Goal: Task Accomplishment & Management: Use online tool/utility

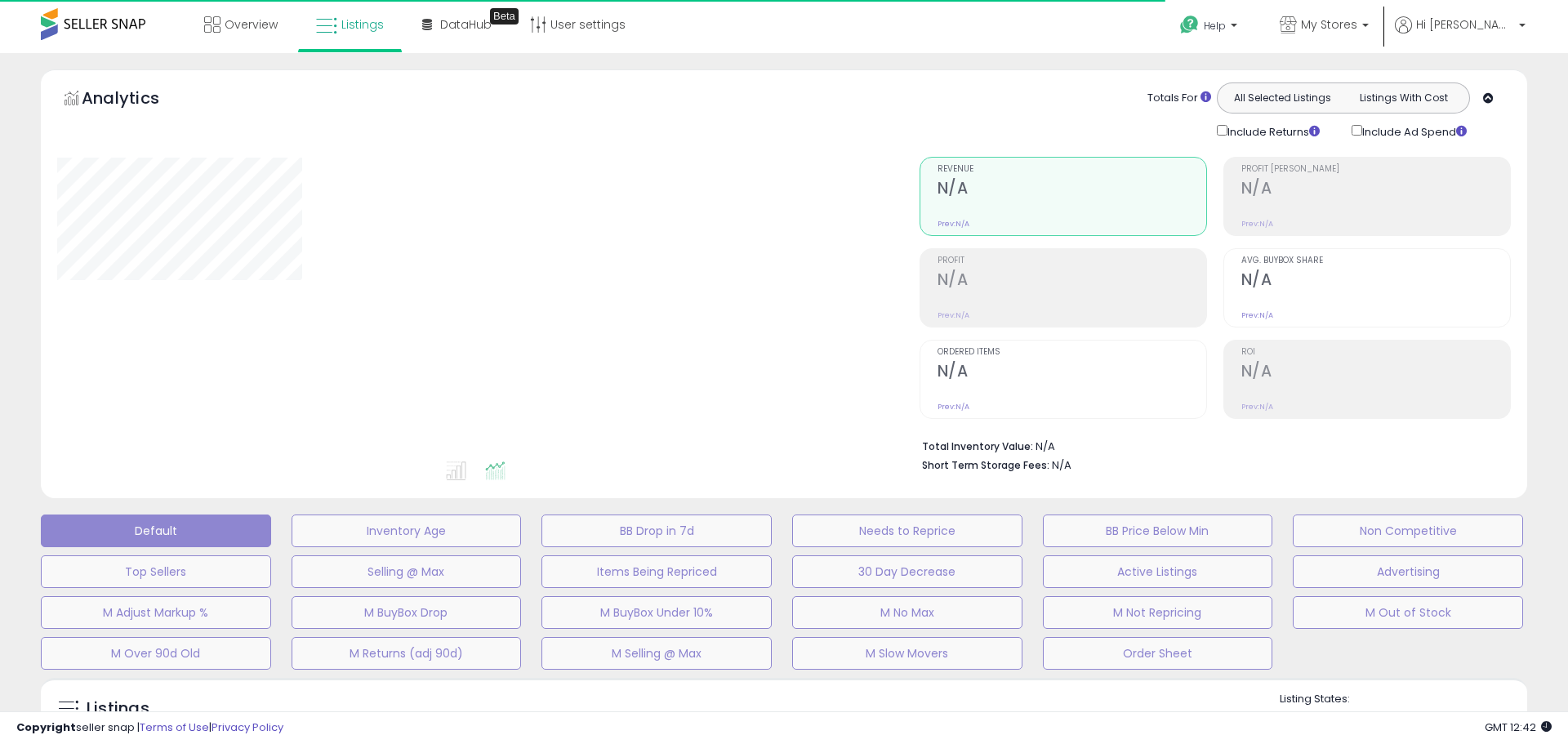
type input "**********"
select select "**"
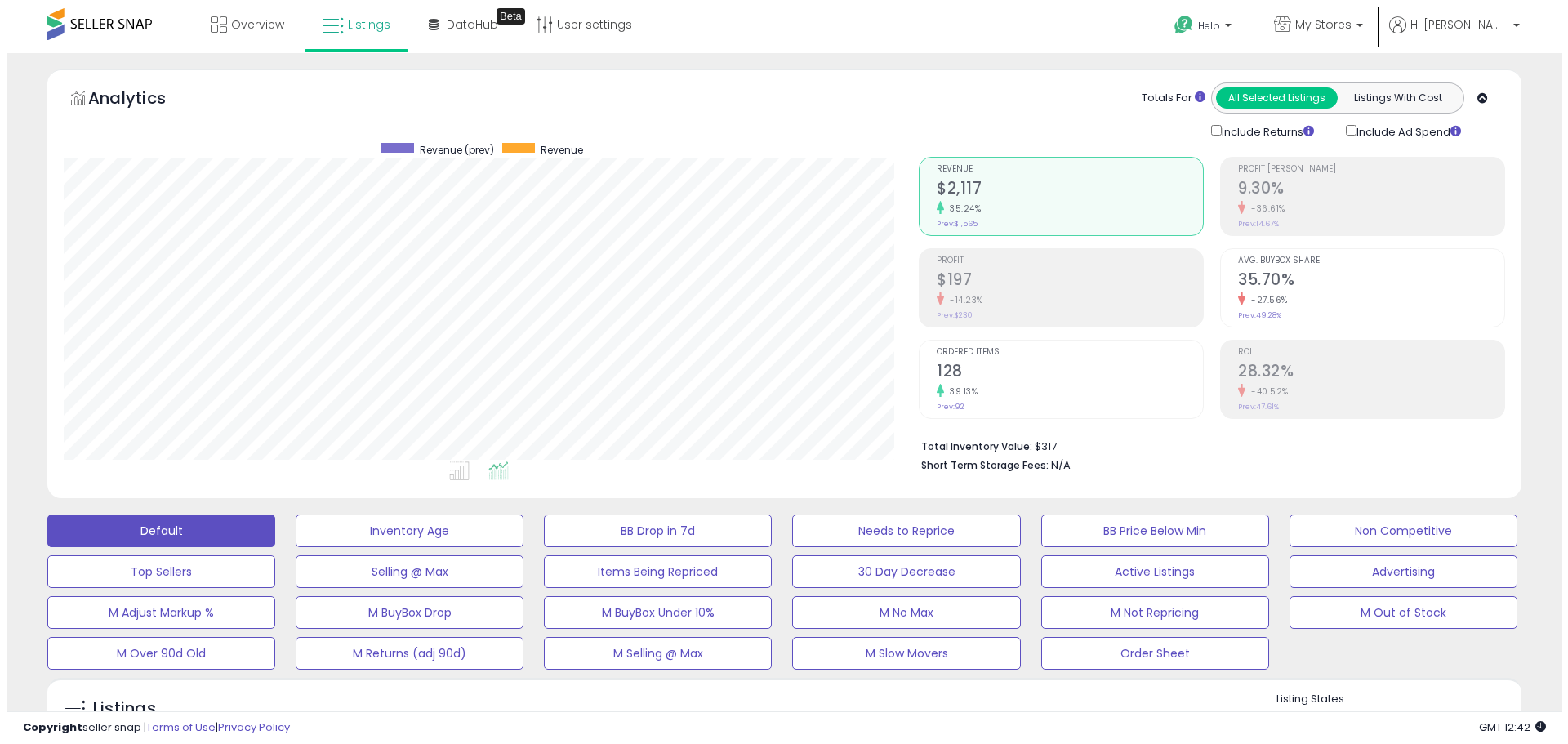
scroll to position [335, 855]
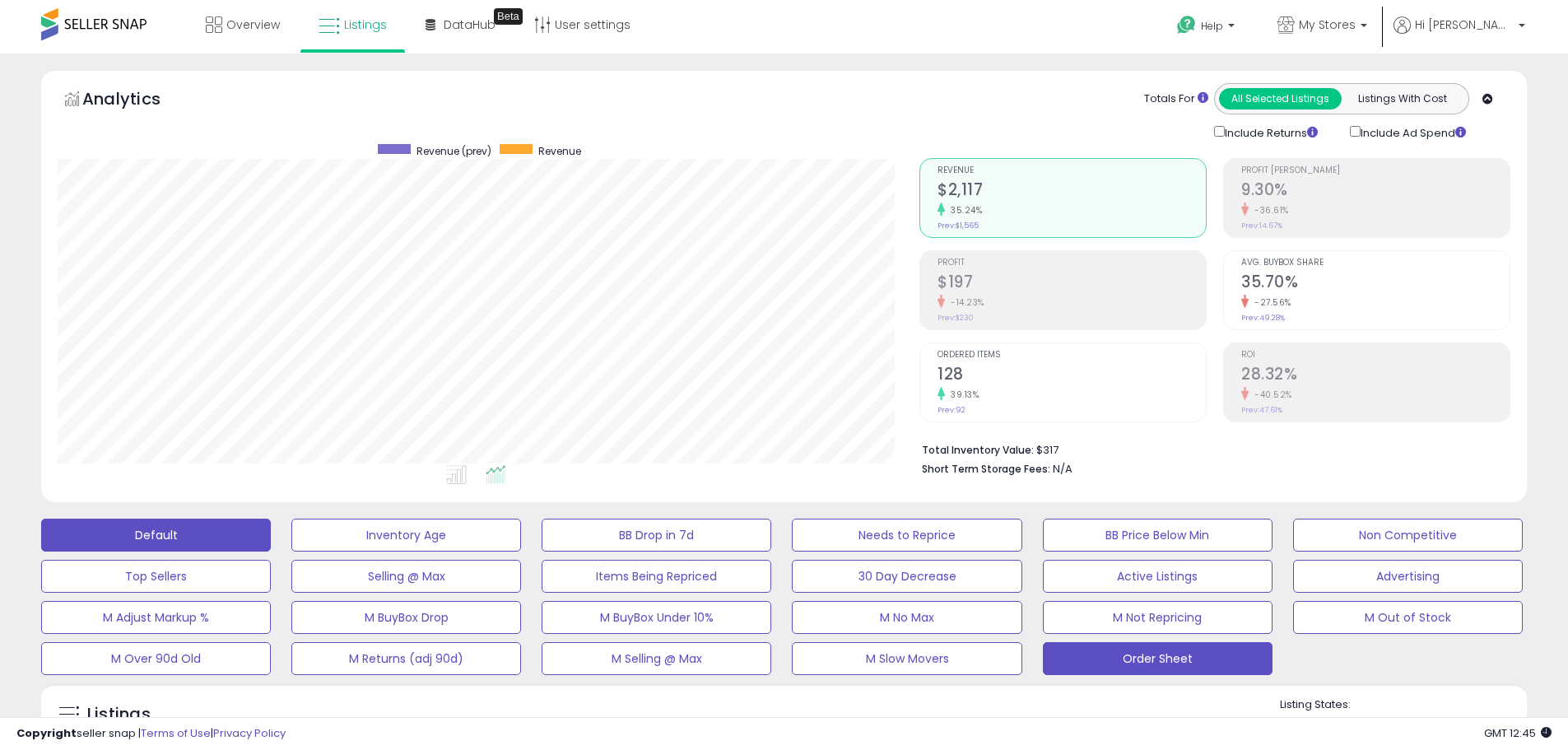
click at [1245, 660] on button "Order Sheet" at bounding box center [1157, 659] width 230 height 33
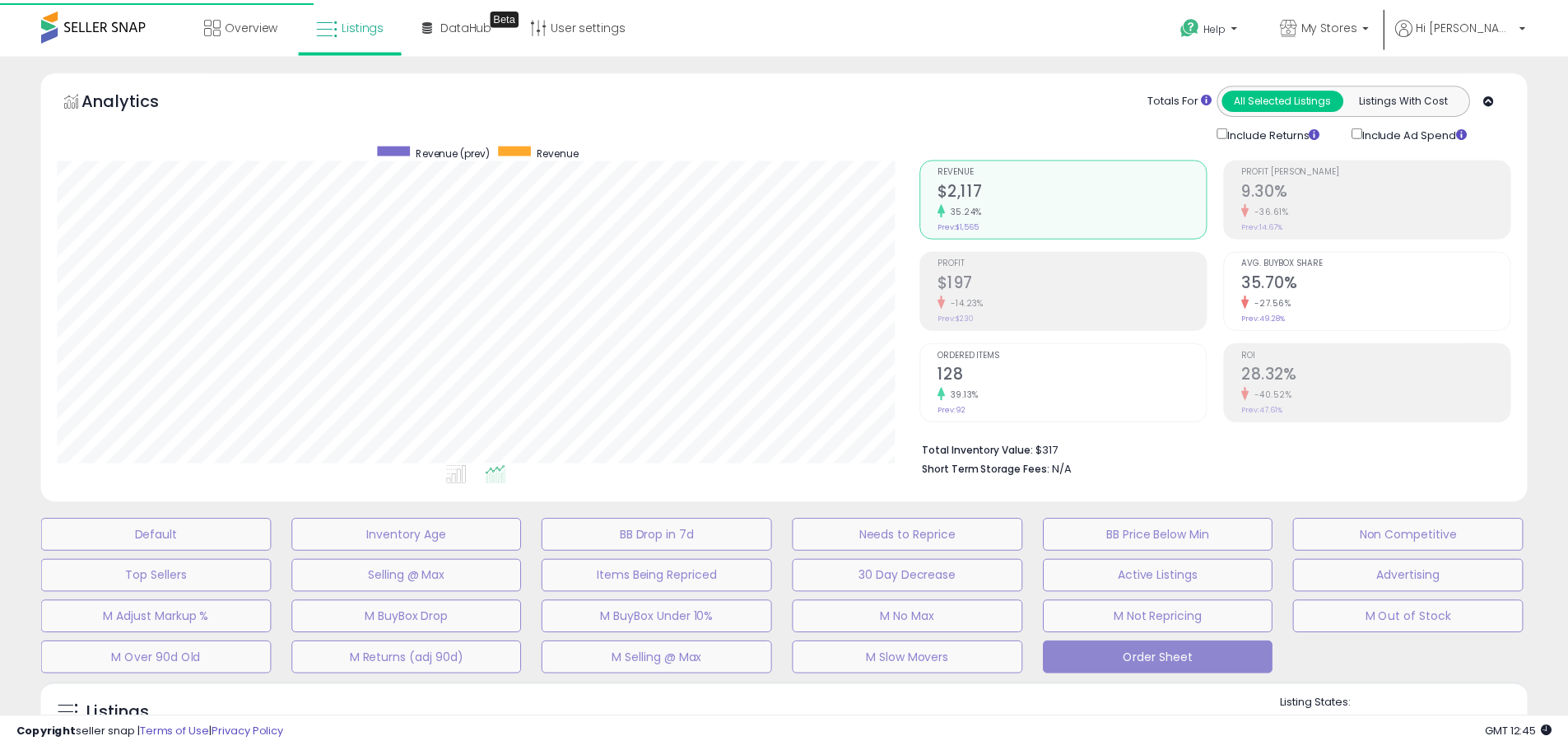
scroll to position [338, 869]
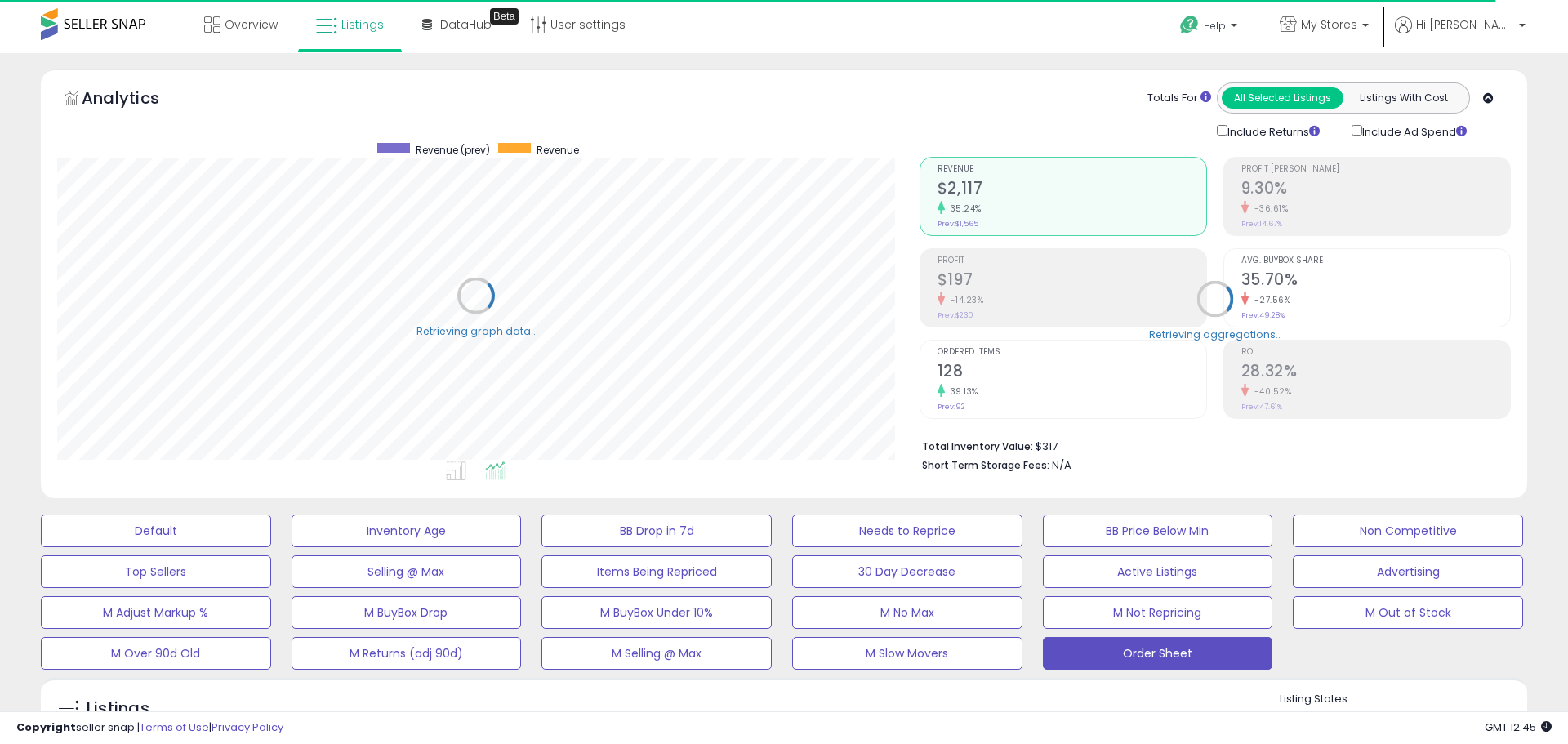
select select "**"
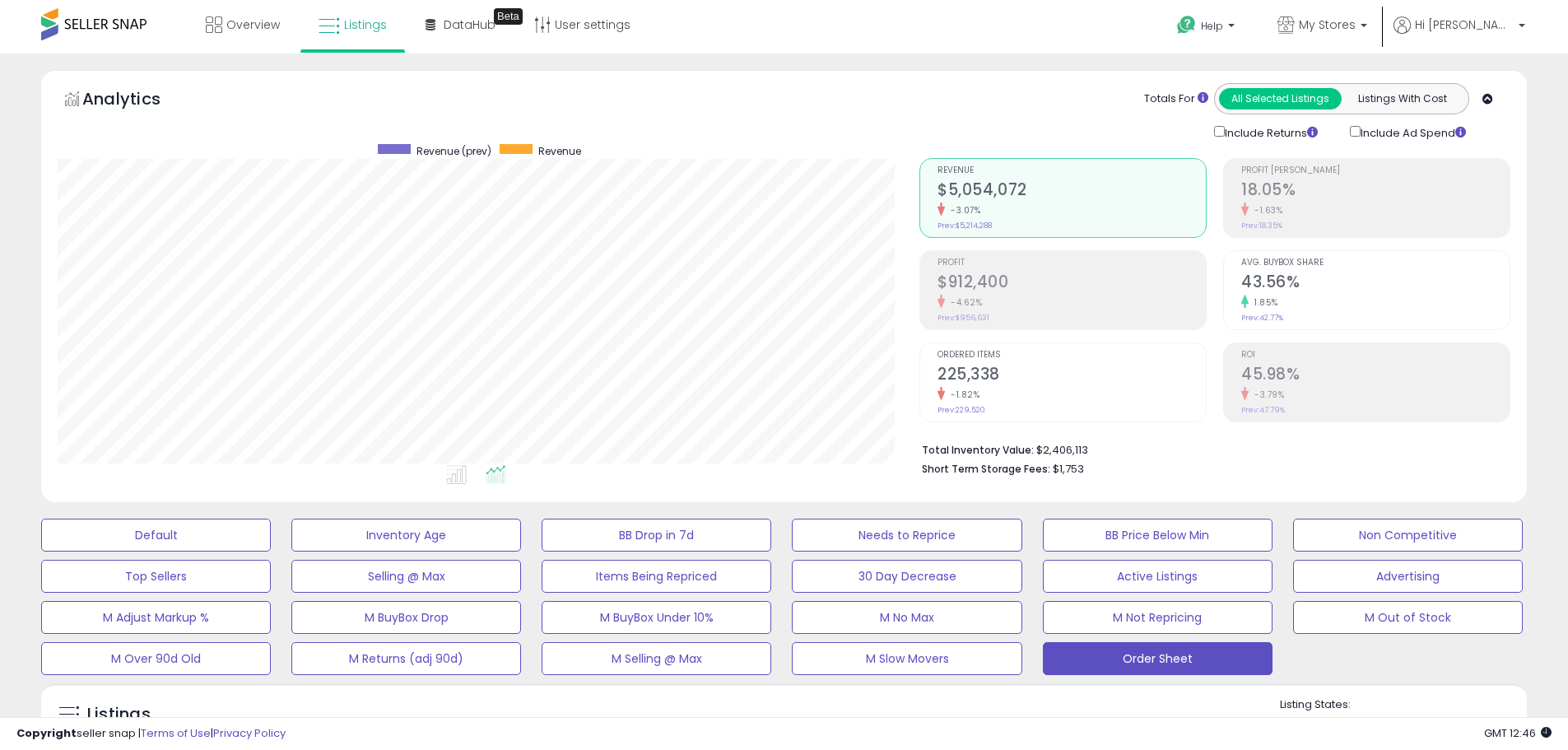
scroll to position [338, 862]
click at [1380, 41] on link "My Stores" at bounding box center [1322, 26] width 114 height 54
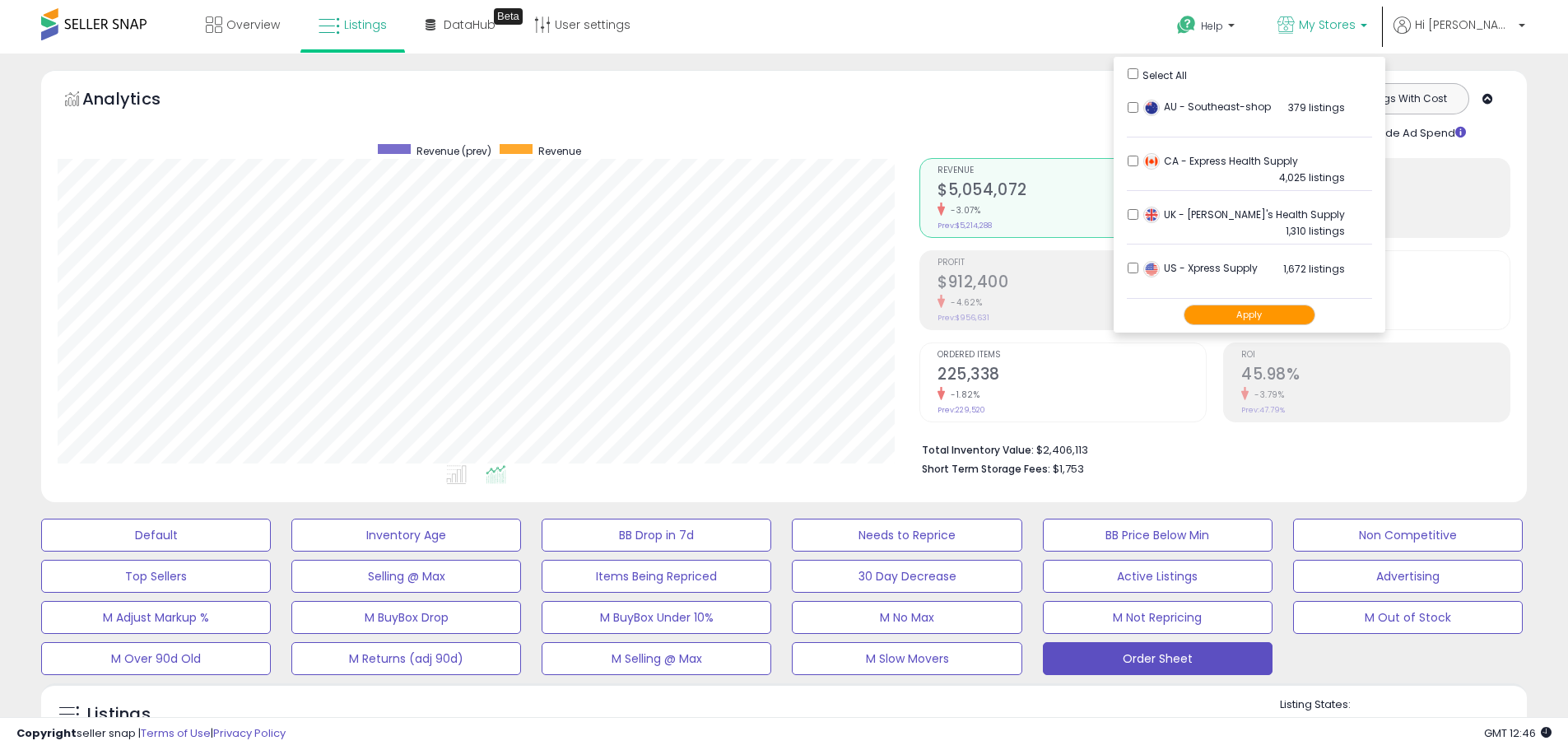
click at [1284, 312] on button "Apply" at bounding box center [1249, 314] width 132 height 21
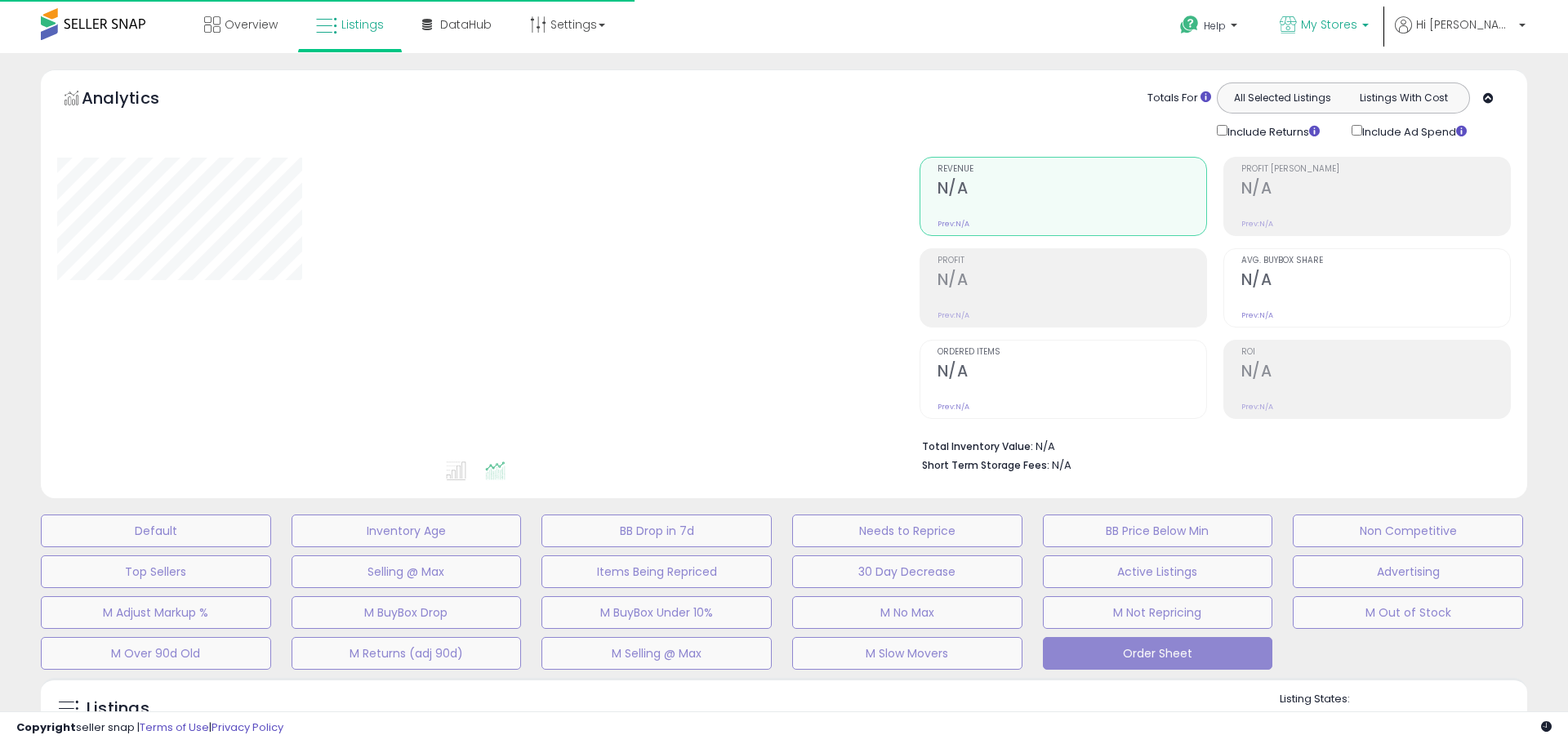
click at [1379, 37] on link "My Stores" at bounding box center [1324, 26] width 114 height 53
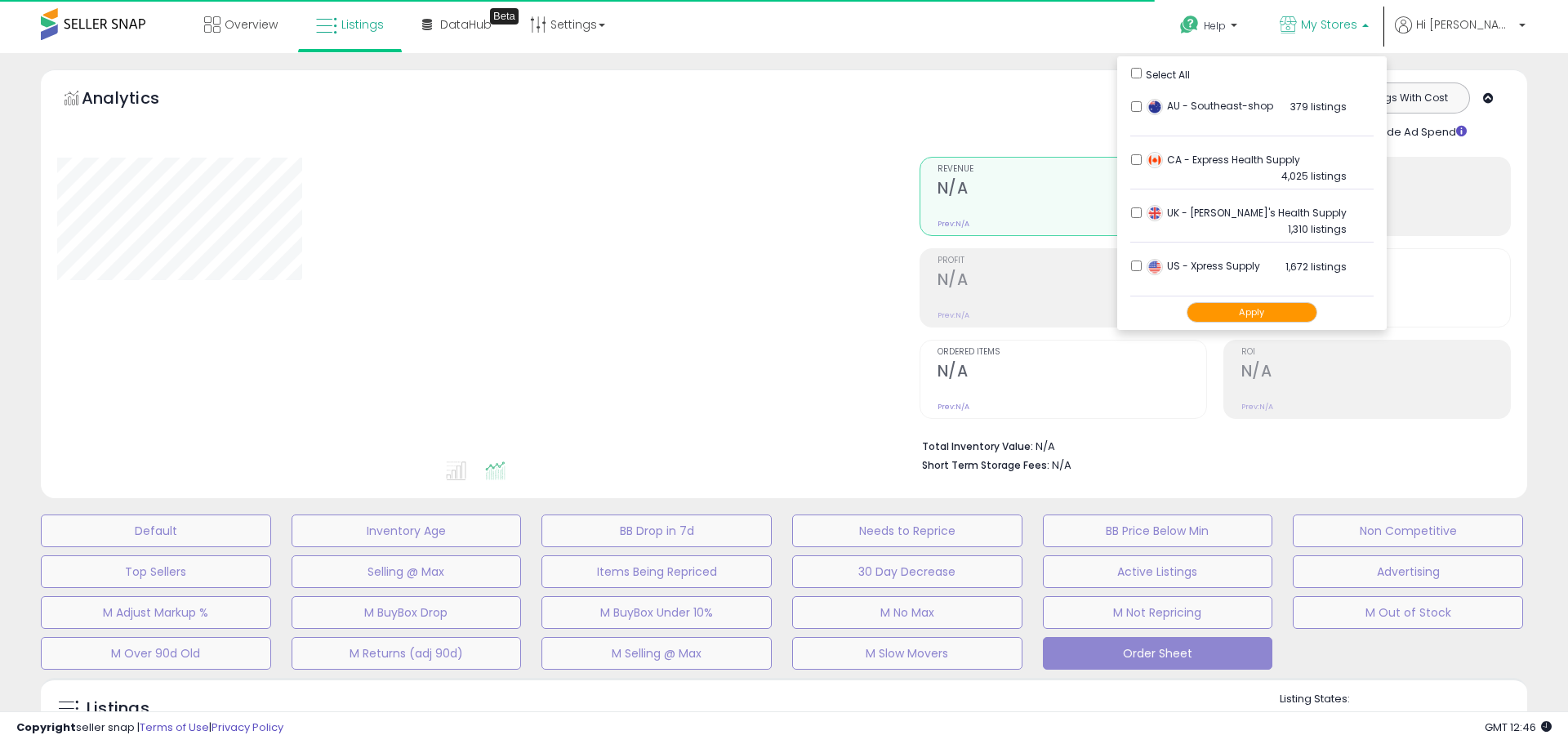
click at [1557, 276] on div "**********" at bounding box center [784, 555] width 1552 height 973
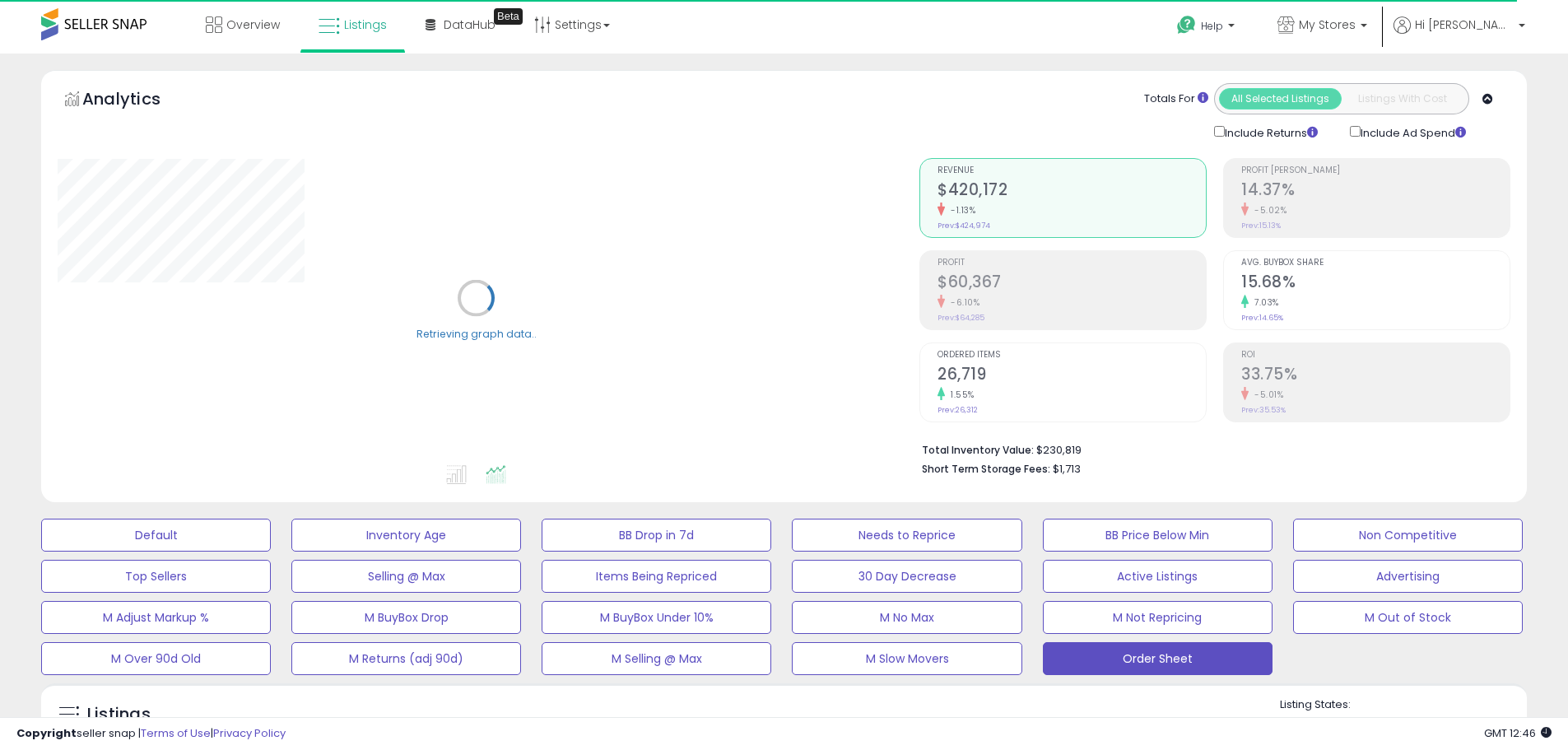
scroll to position [656, 0]
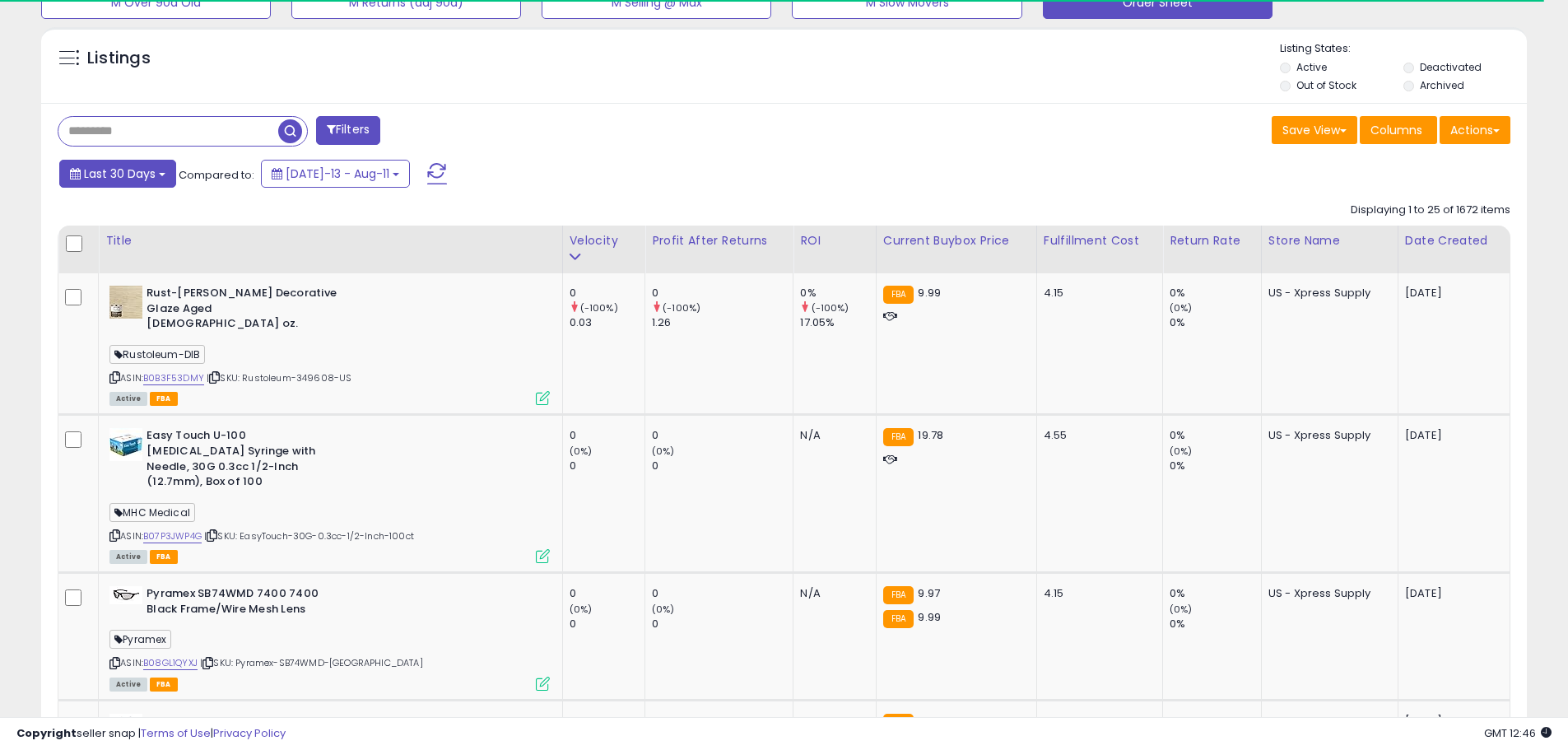
click at [146, 171] on span "Last 30 Days" at bounding box center [119, 174] width 72 height 16
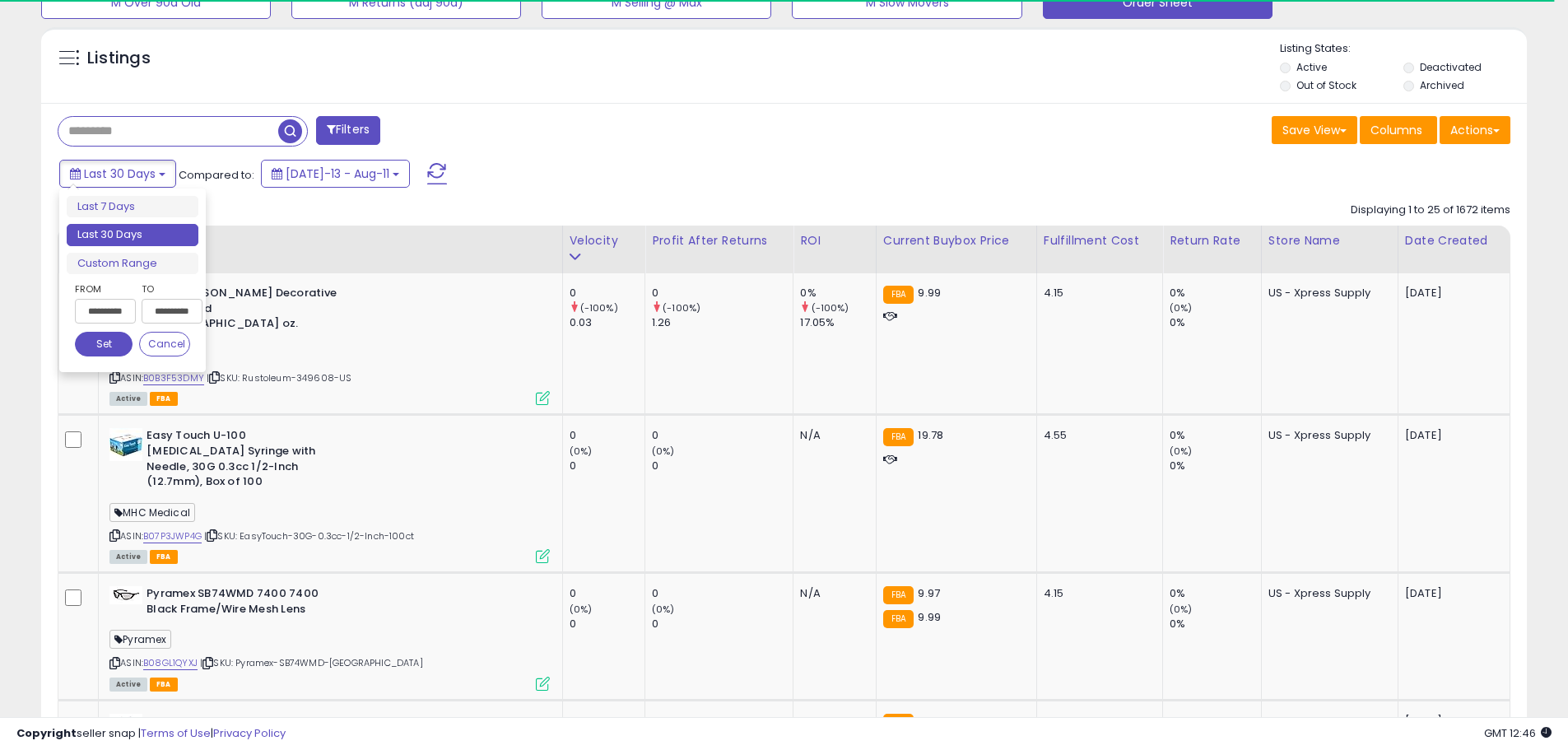
click at [101, 304] on input "**********" at bounding box center [105, 311] width 61 height 25
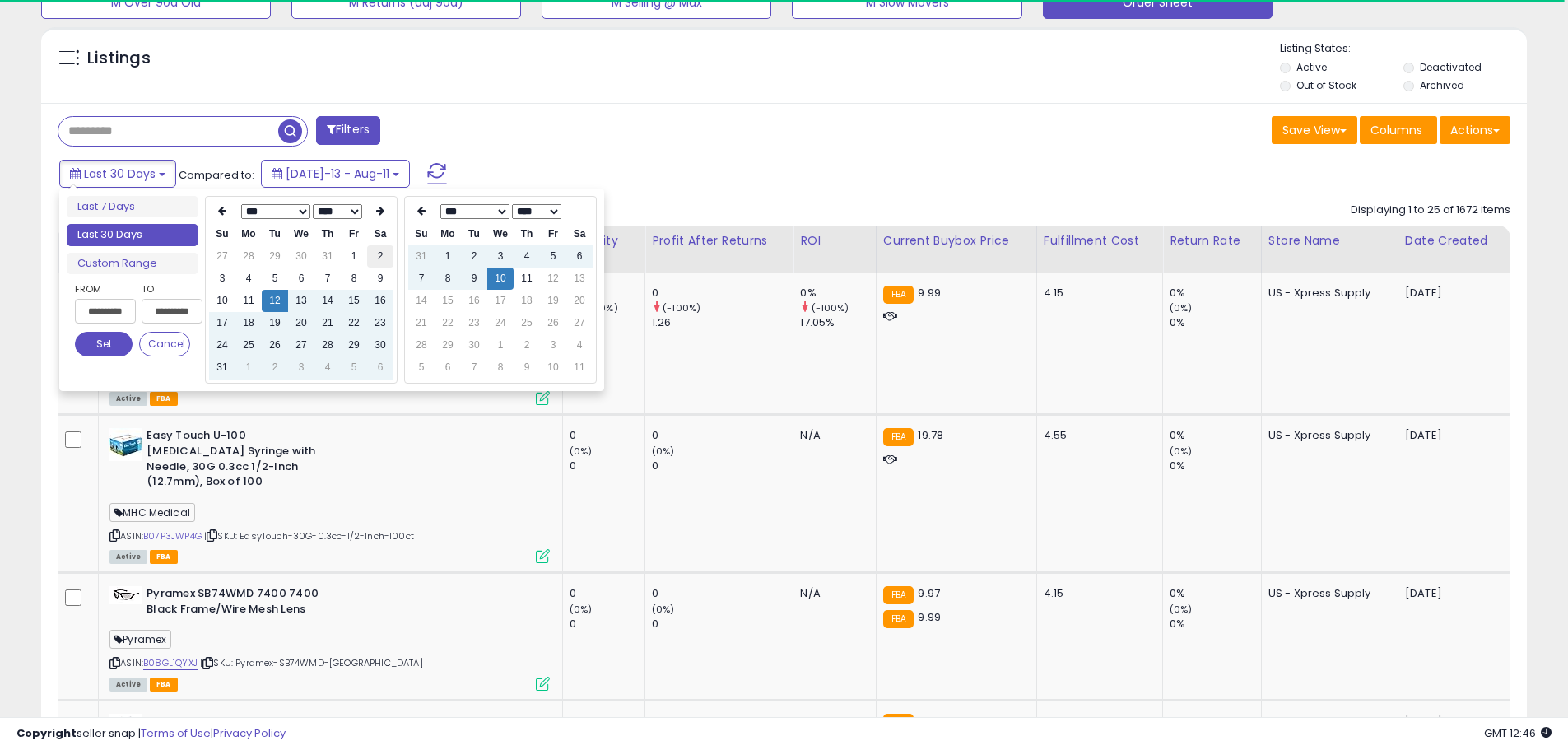
type input "**********"
click at [379, 257] on td "2" at bounding box center [380, 256] width 26 height 22
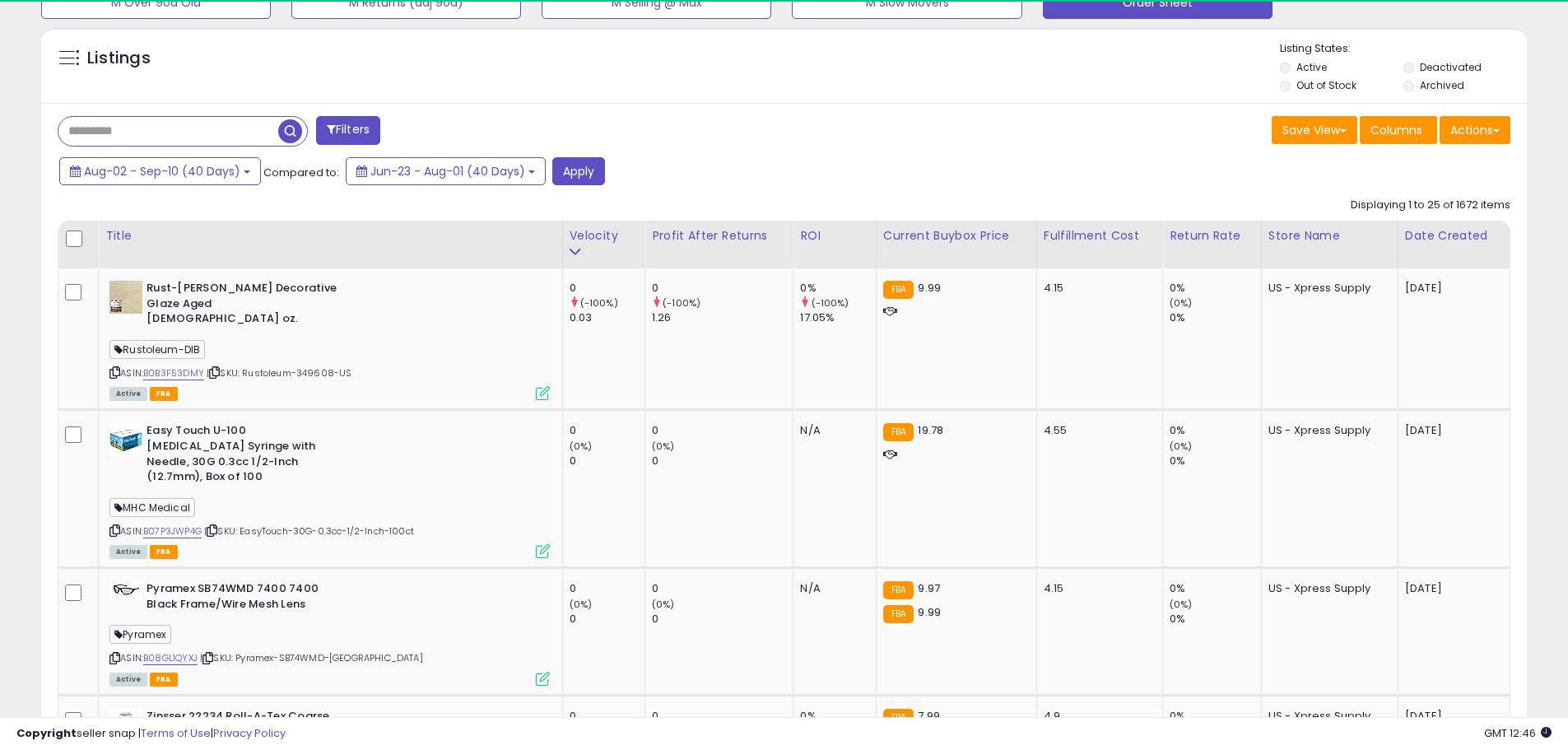
scroll to position [338, 862]
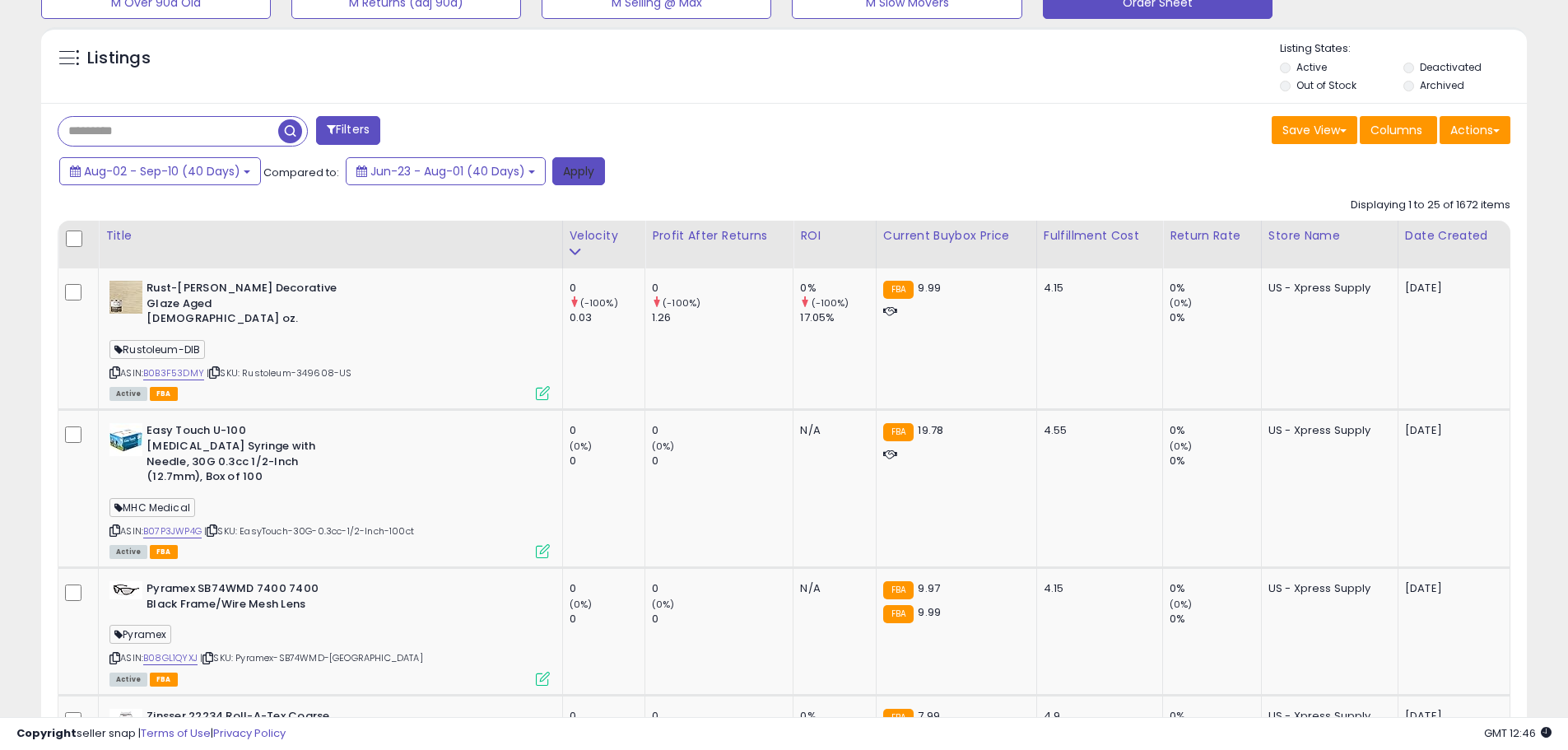
click at [593, 165] on button "Apply" at bounding box center [579, 171] width 53 height 28
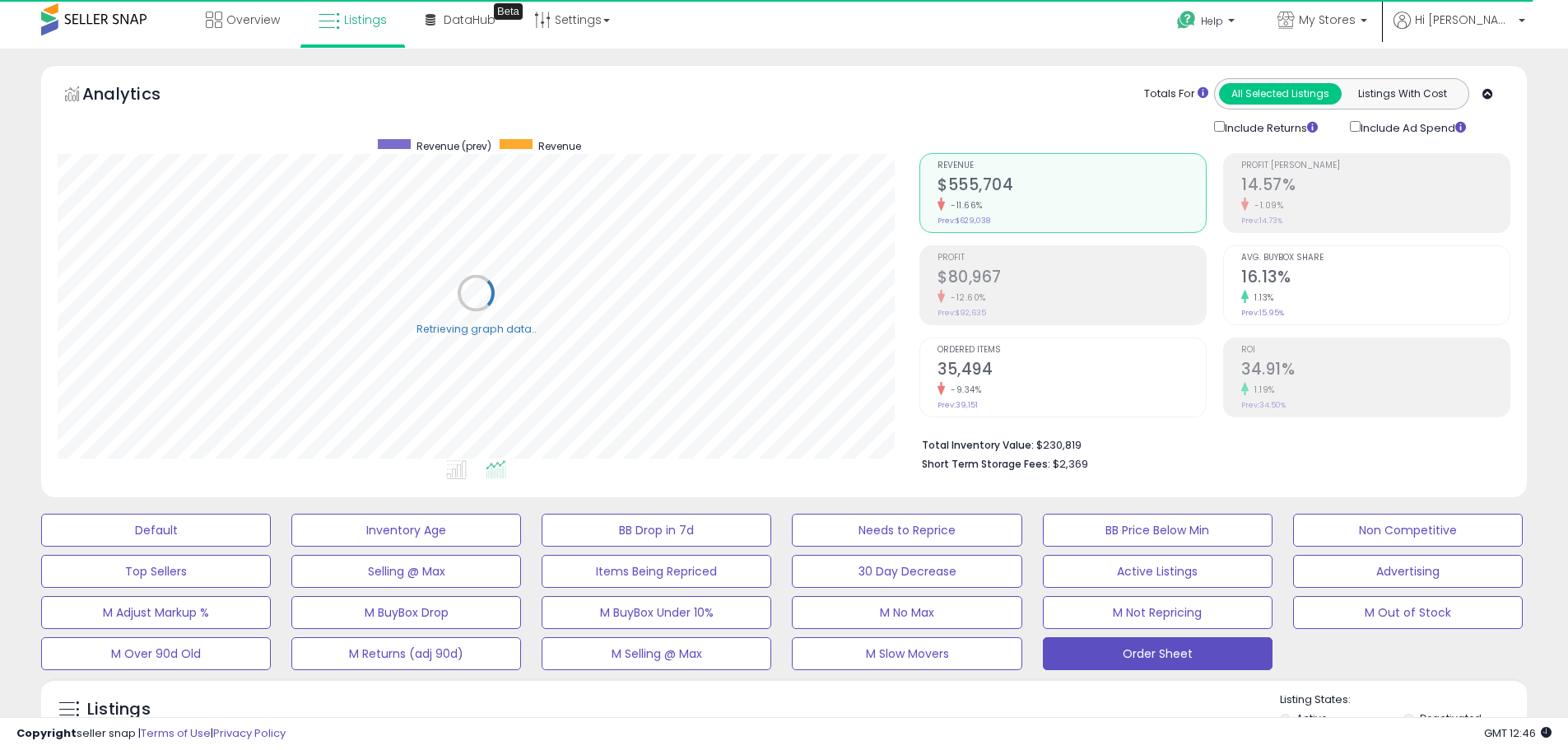
scroll to position [0, 0]
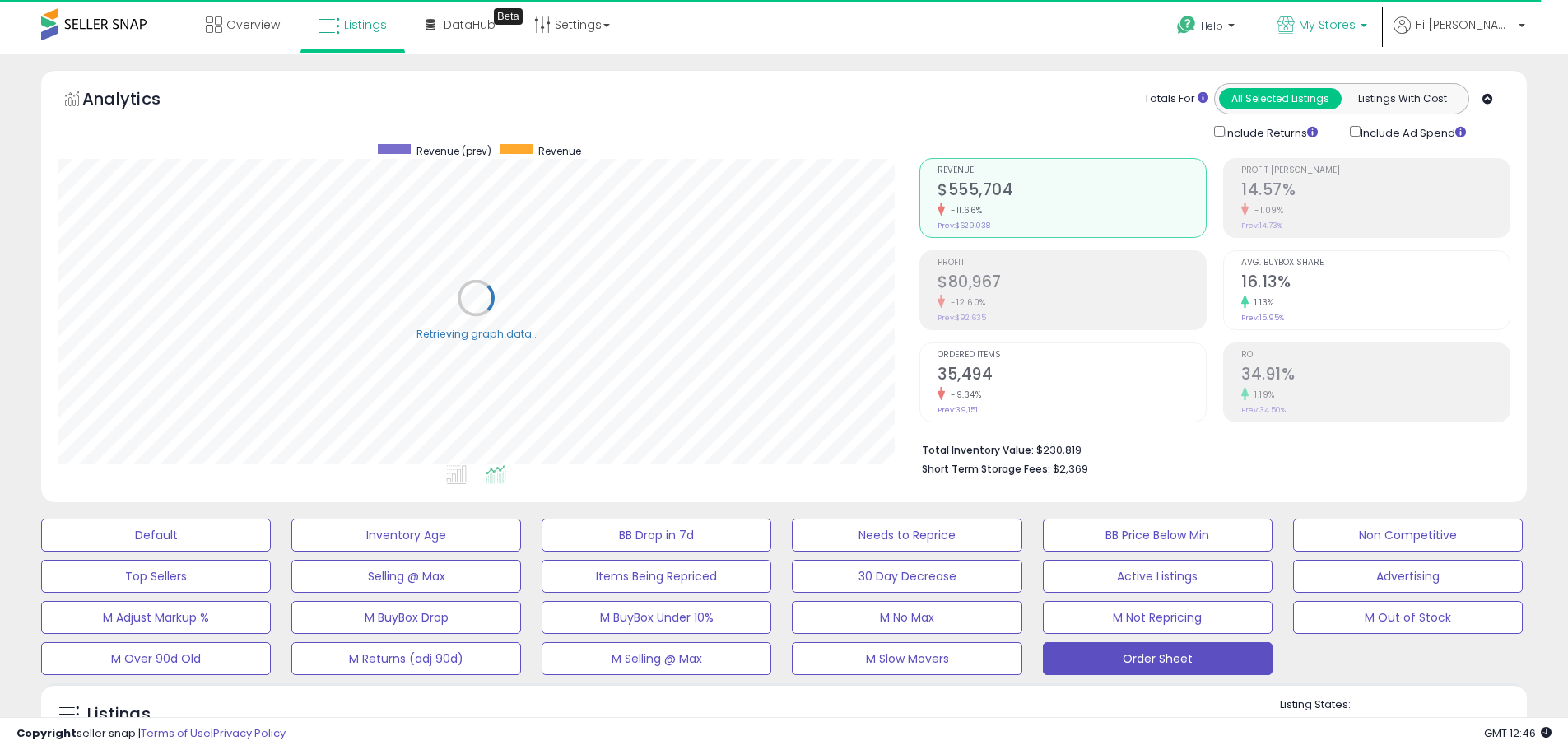
click at [1356, 30] on span "My Stores" at bounding box center [1327, 25] width 57 height 16
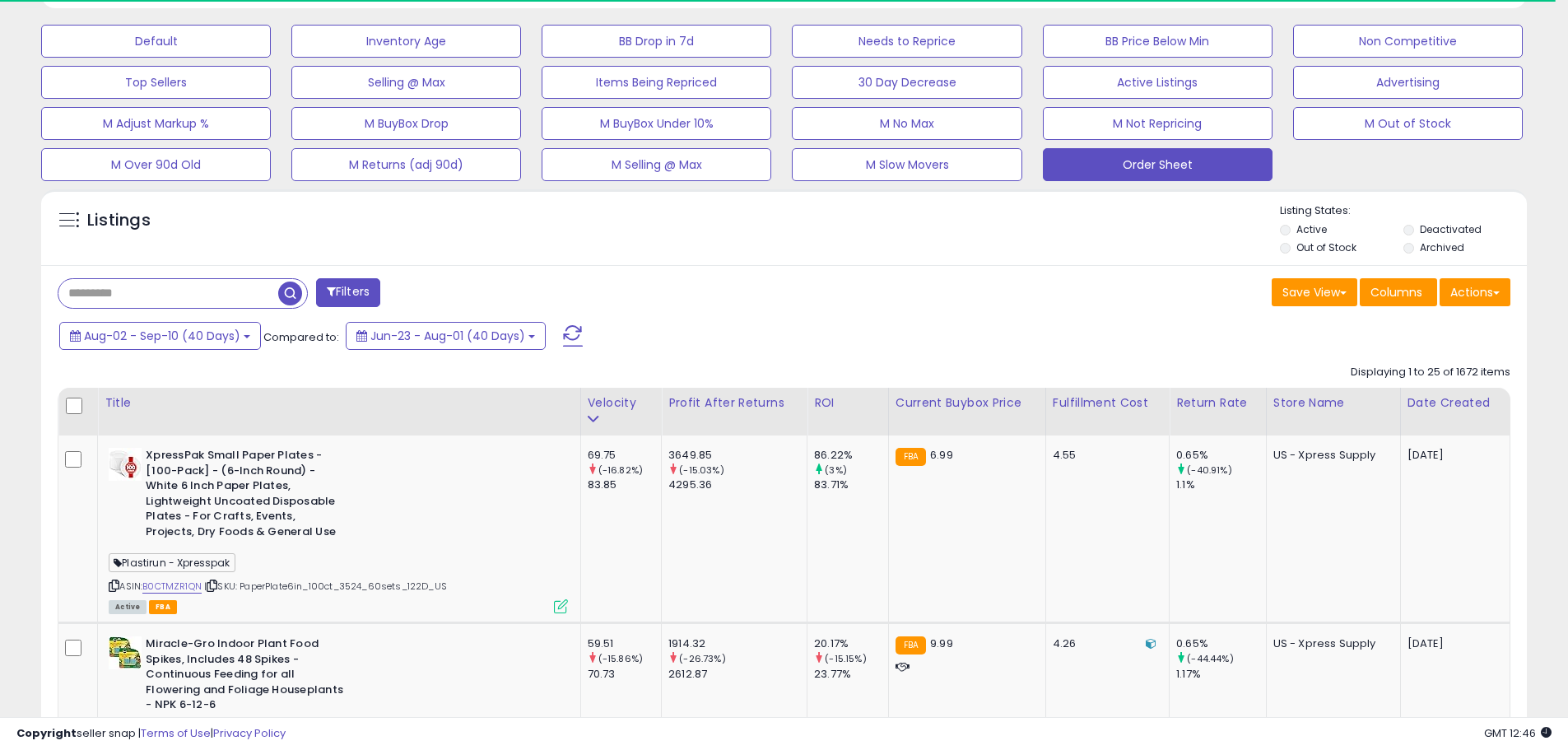
scroll to position [338, 862]
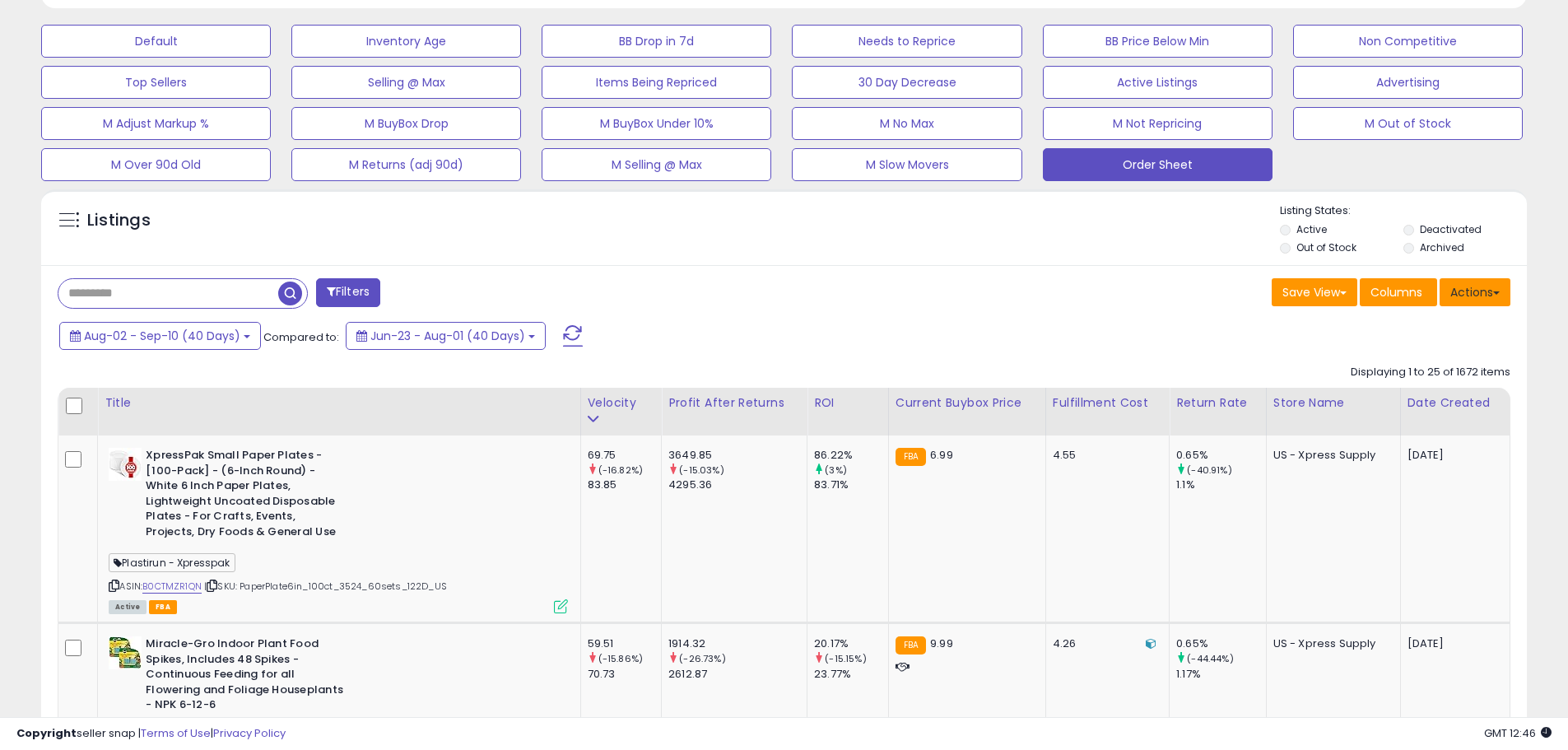
click at [1482, 296] on button "Actions" at bounding box center [1475, 292] width 71 height 28
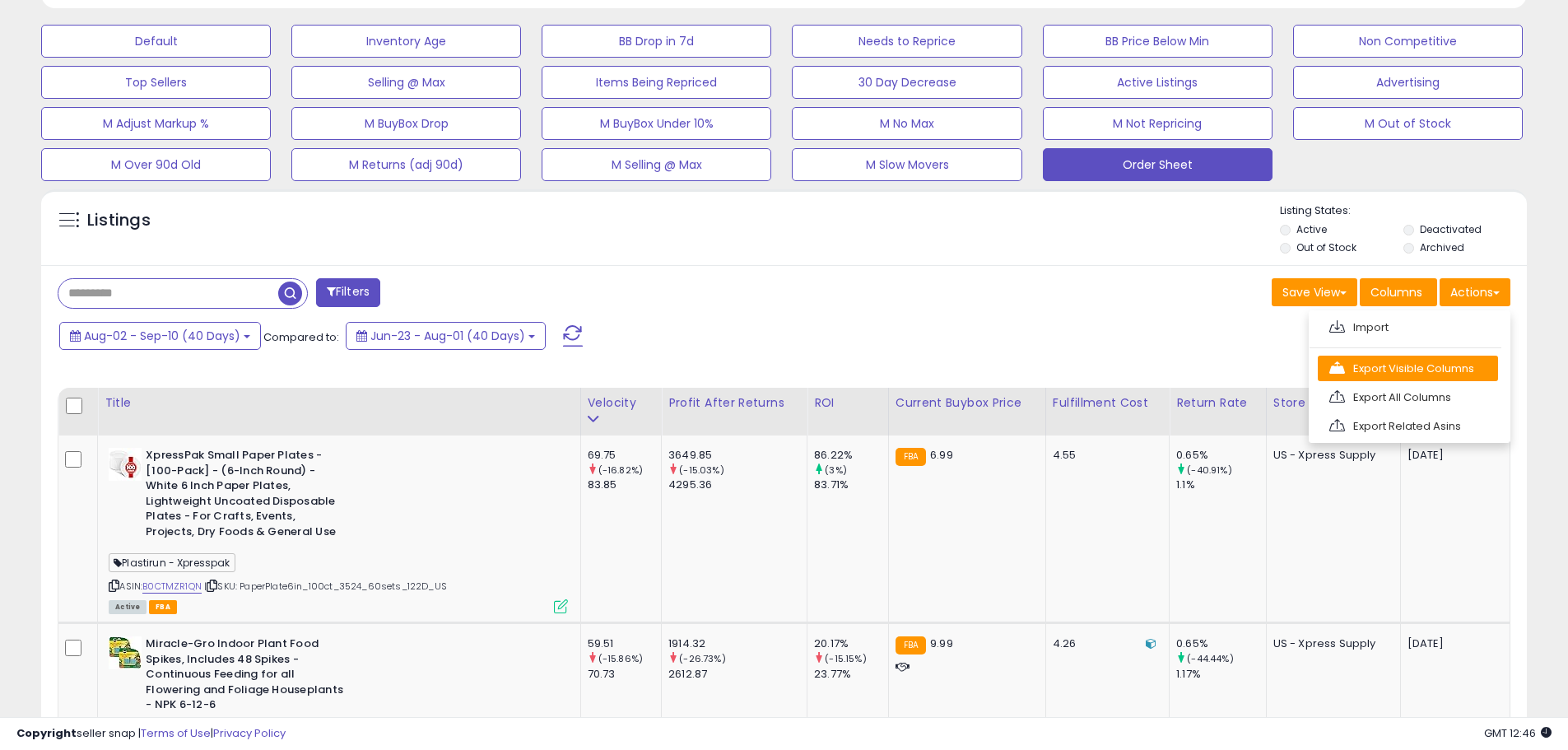
click at [1427, 361] on link "Export Visible Columns" at bounding box center [1407, 368] width 180 height 26
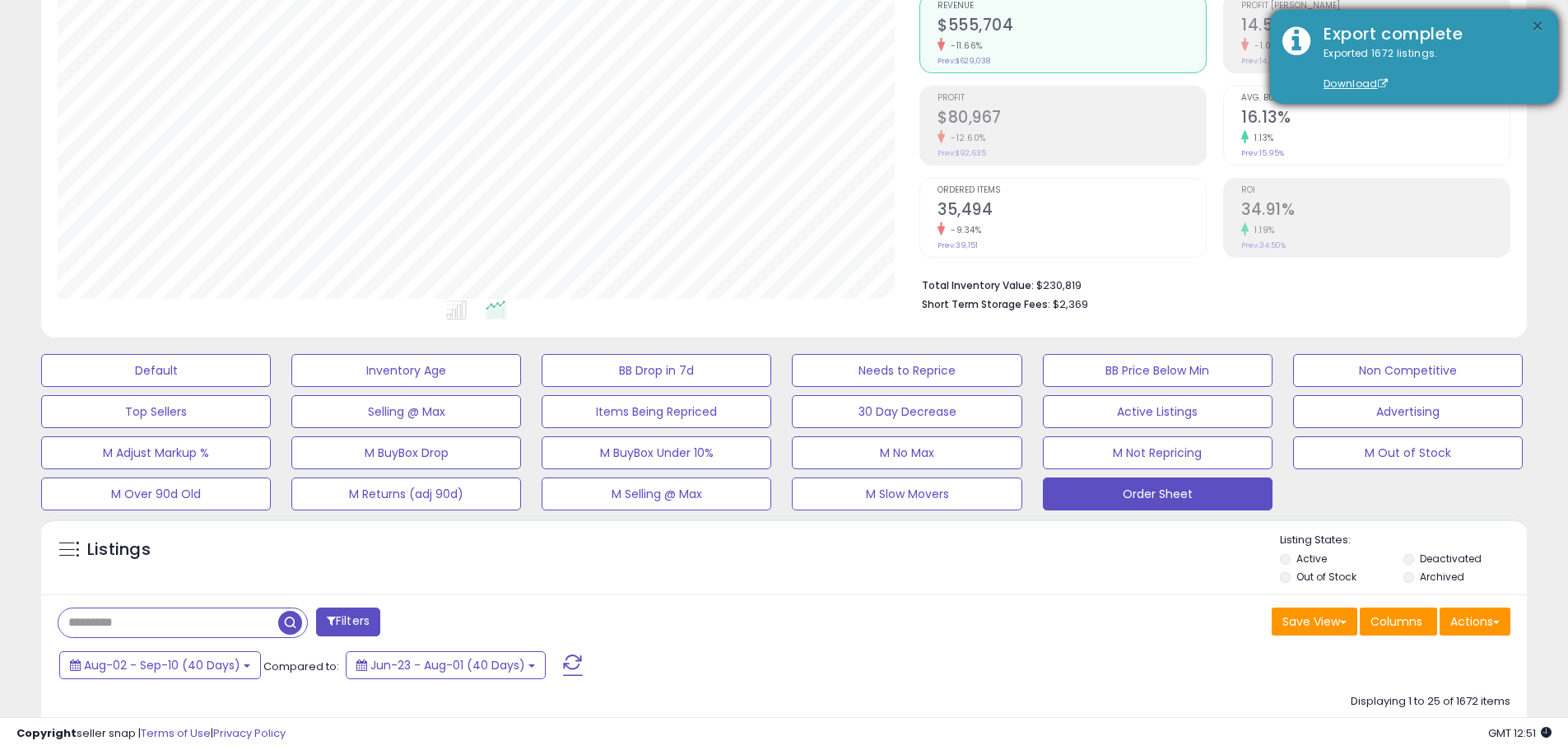
scroll to position [0, 0]
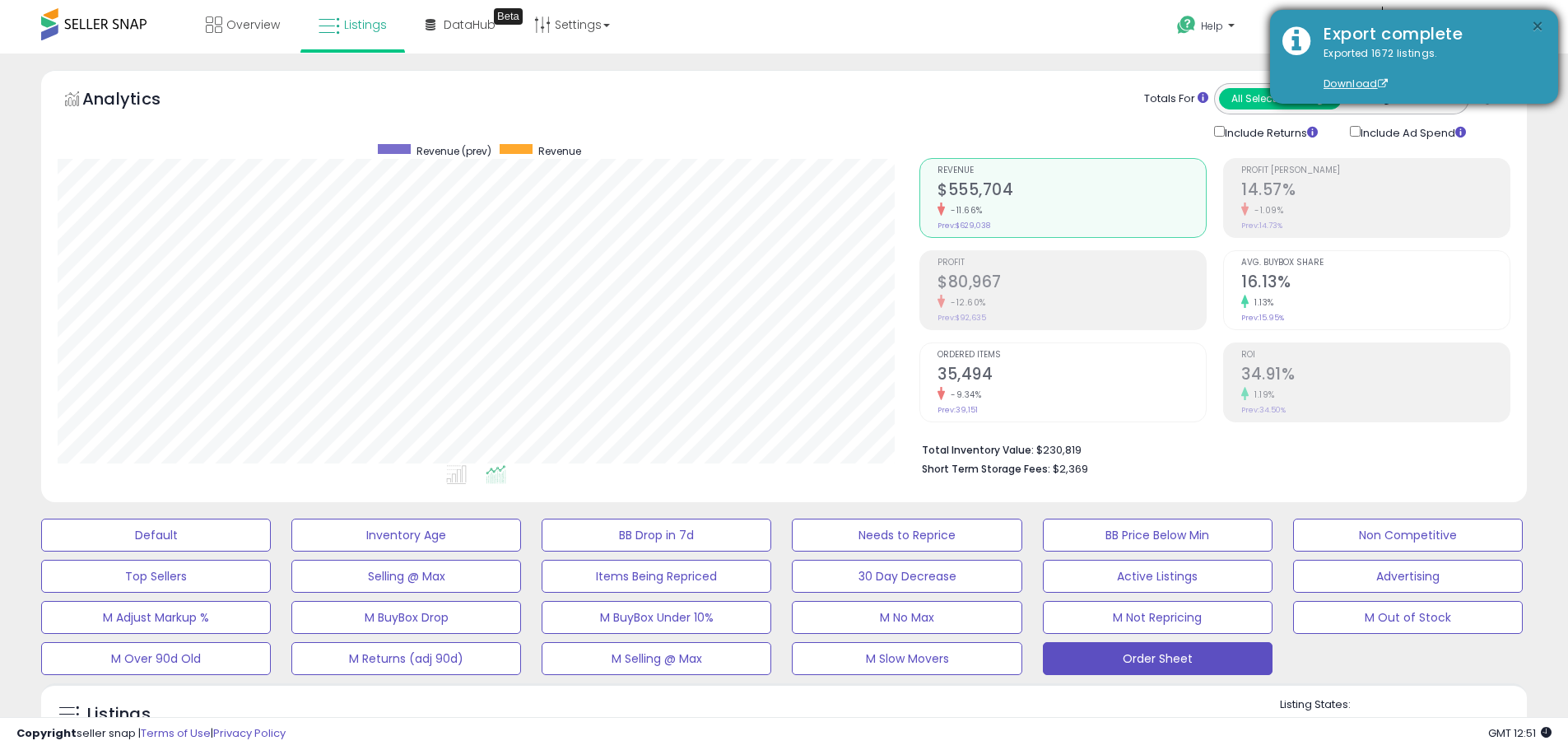
click at [1536, 21] on button "×" at bounding box center [1538, 26] width 13 height 21
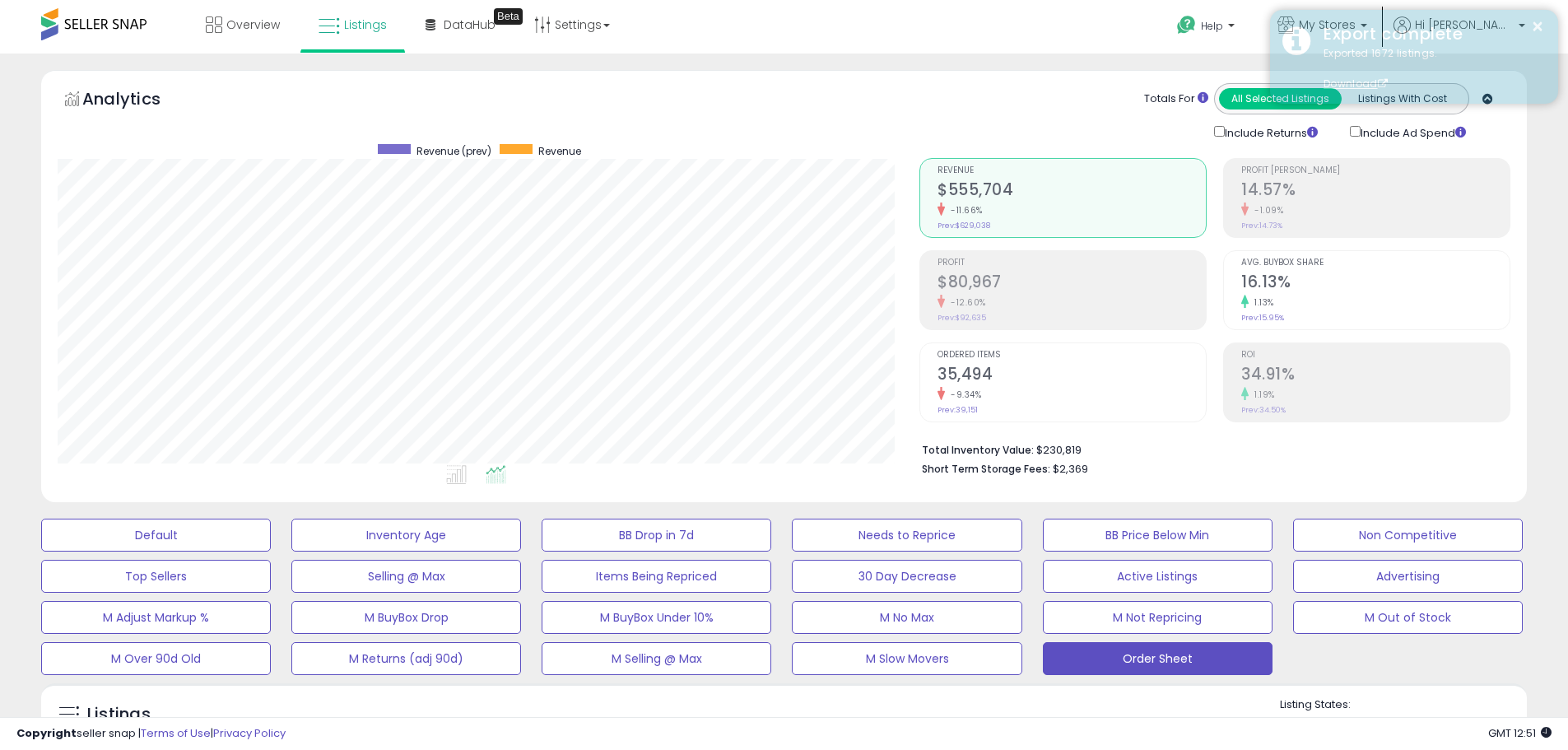
click at [1385, 22] on div "Export complete" at bounding box center [1428, 34] width 235 height 24
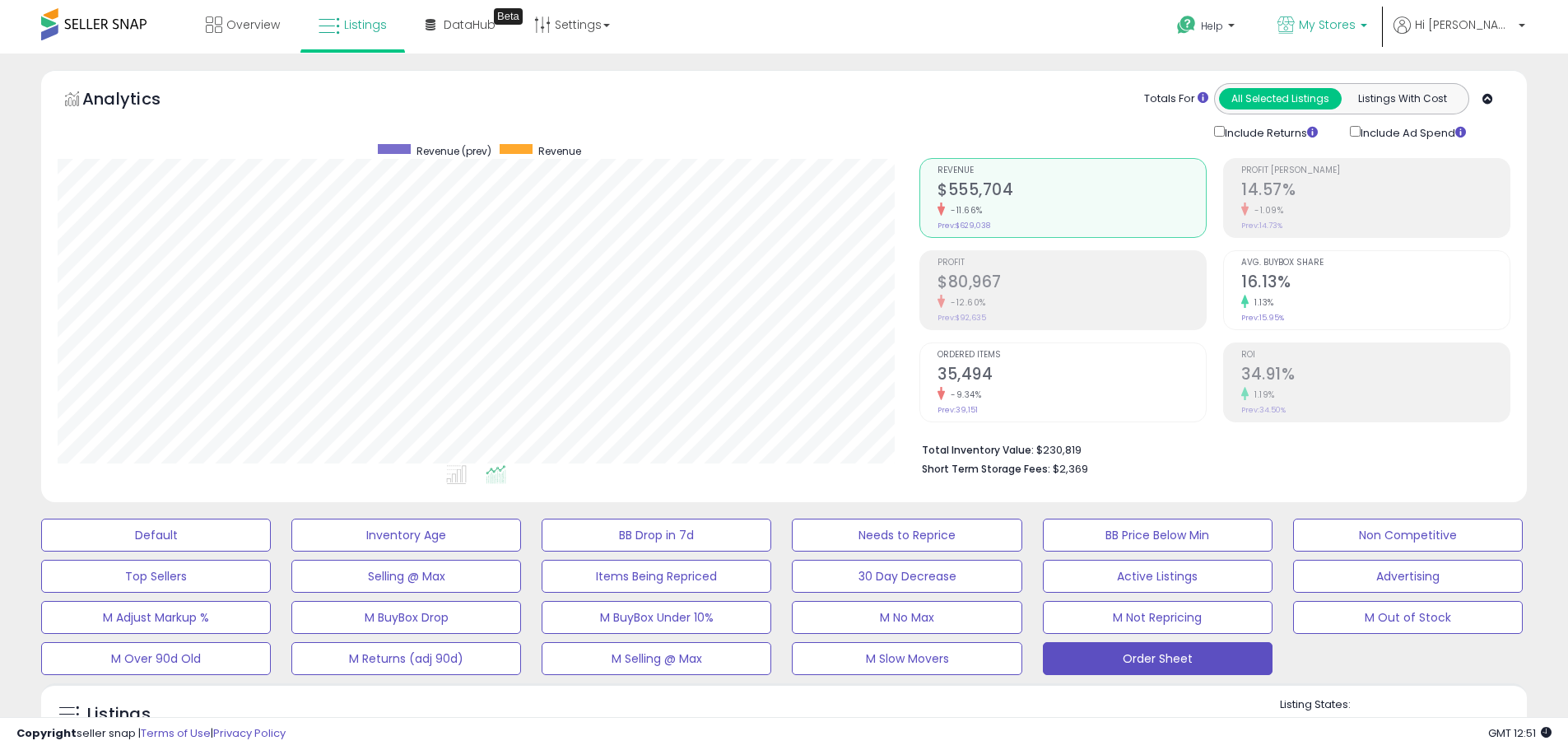
click at [1356, 21] on span "My Stores" at bounding box center [1327, 25] width 57 height 16
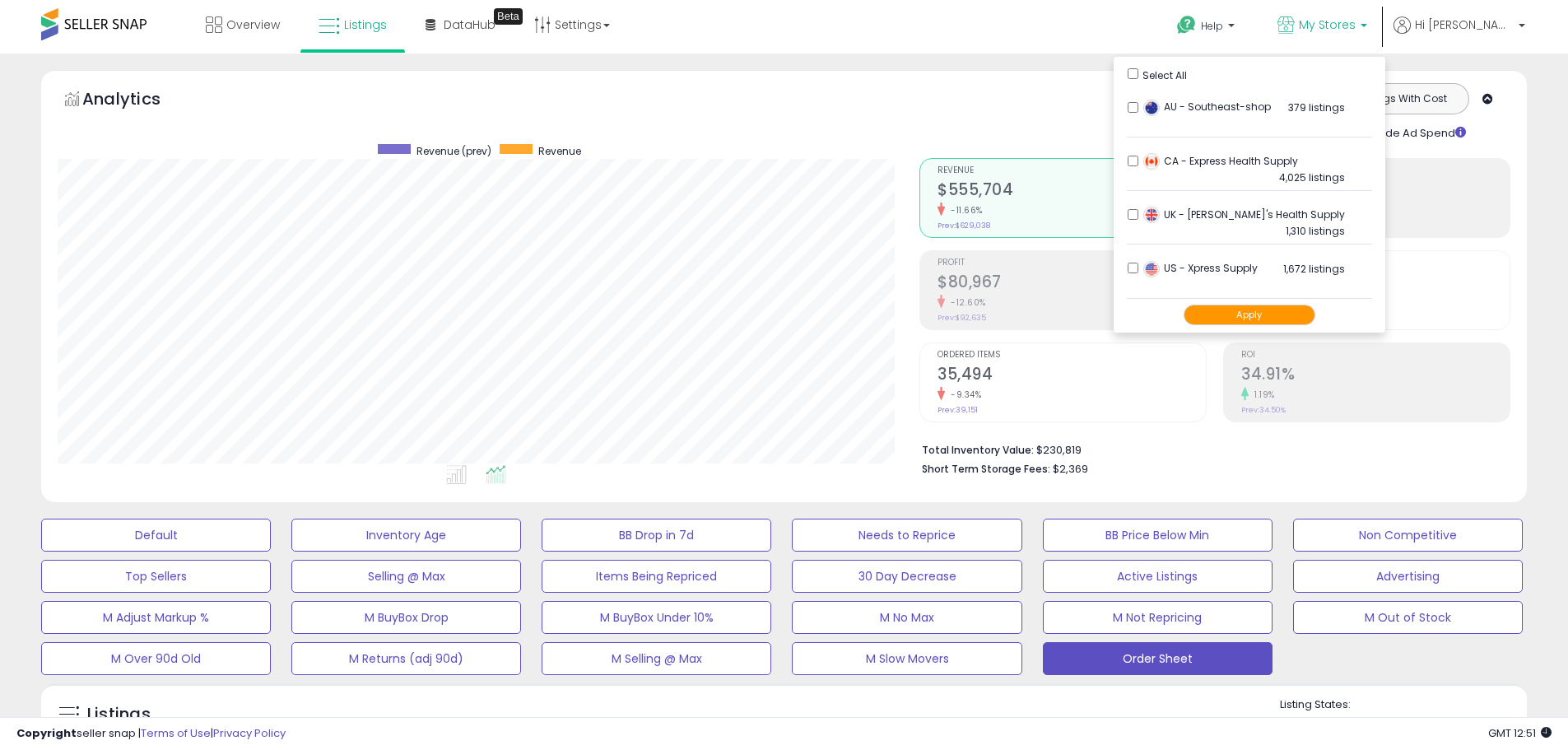
click at [1283, 314] on button "Apply" at bounding box center [1249, 314] width 132 height 21
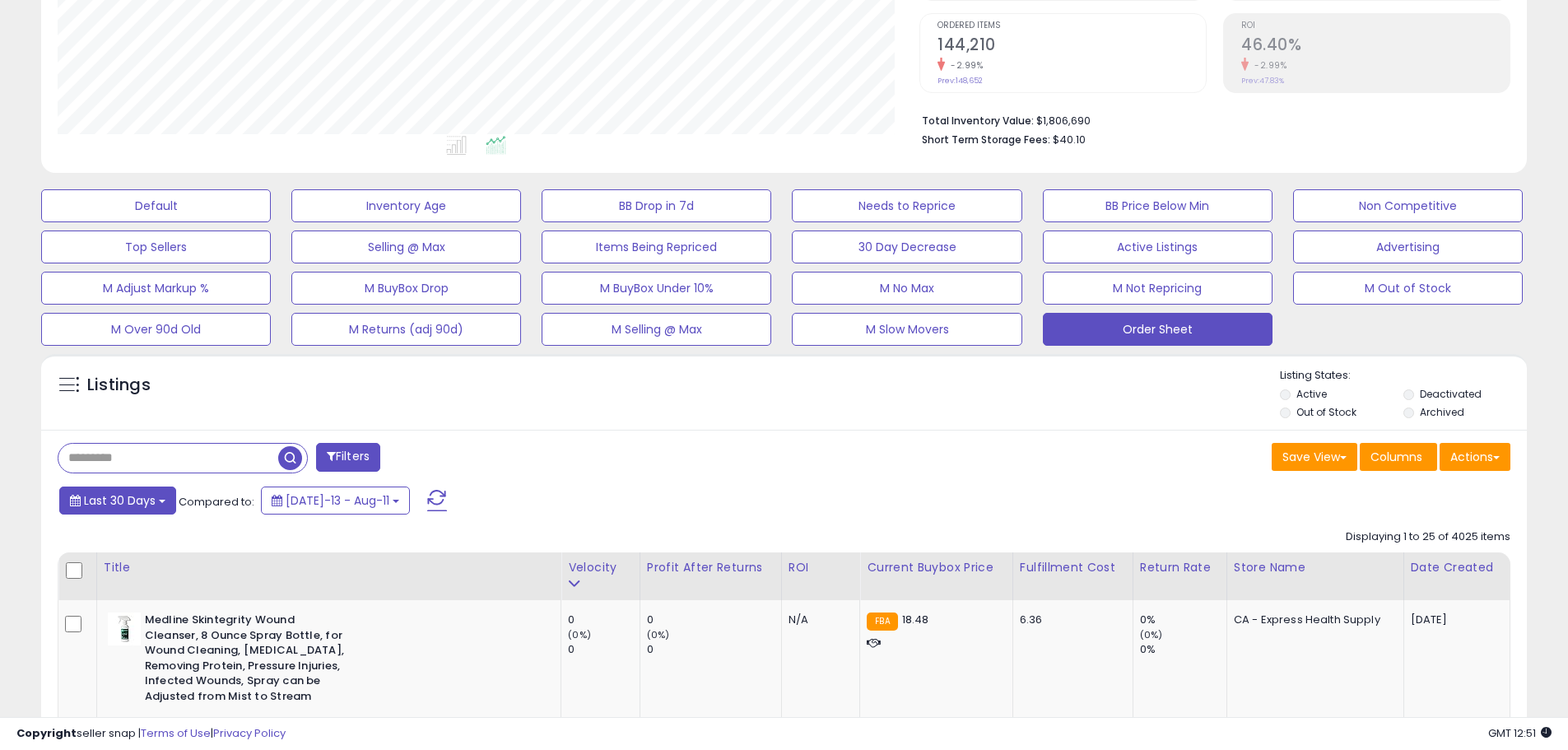
scroll to position [338, 862]
click at [124, 489] on button "Last 30 Days" at bounding box center [118, 501] width 117 height 28
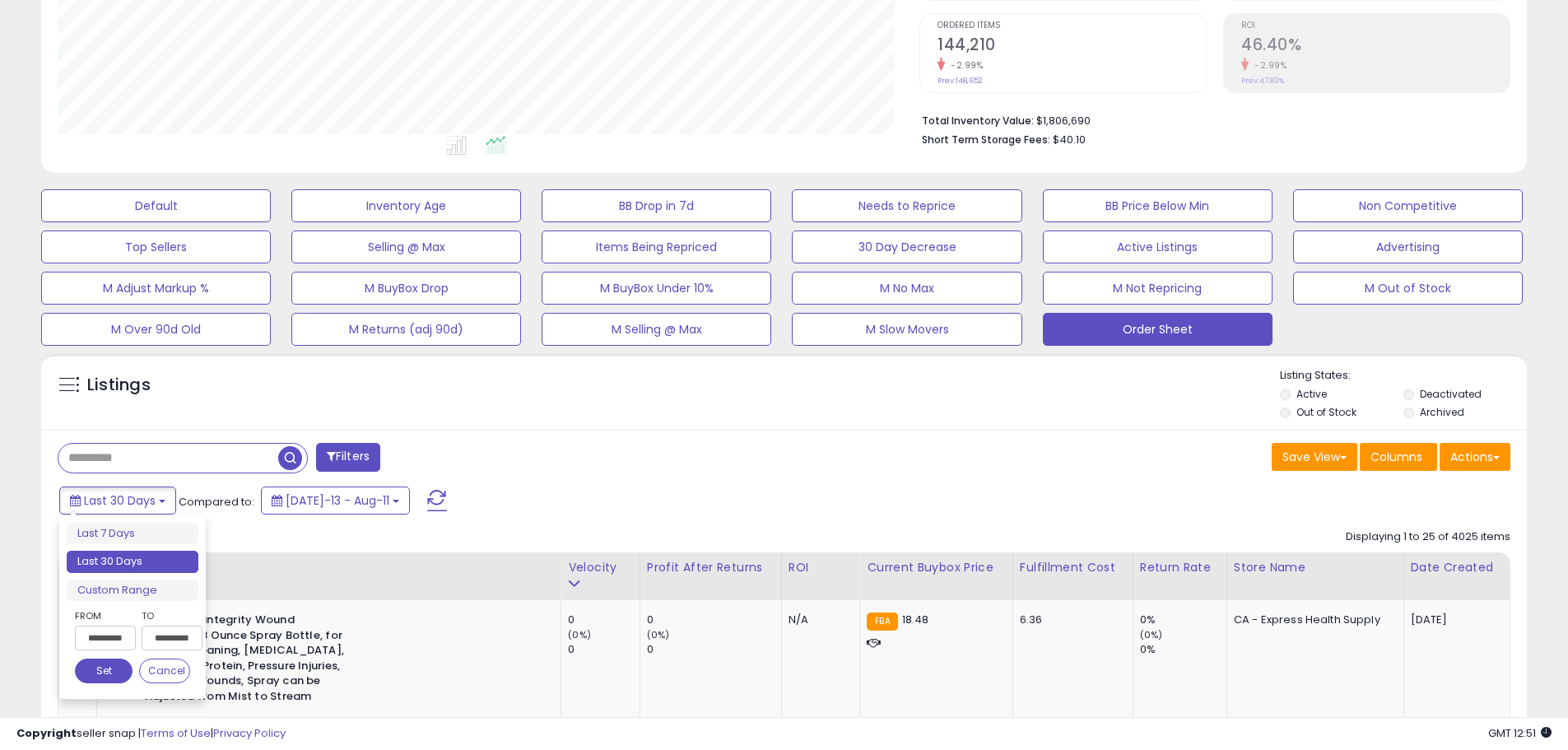
click at [123, 635] on input "**********" at bounding box center [105, 638] width 61 height 25
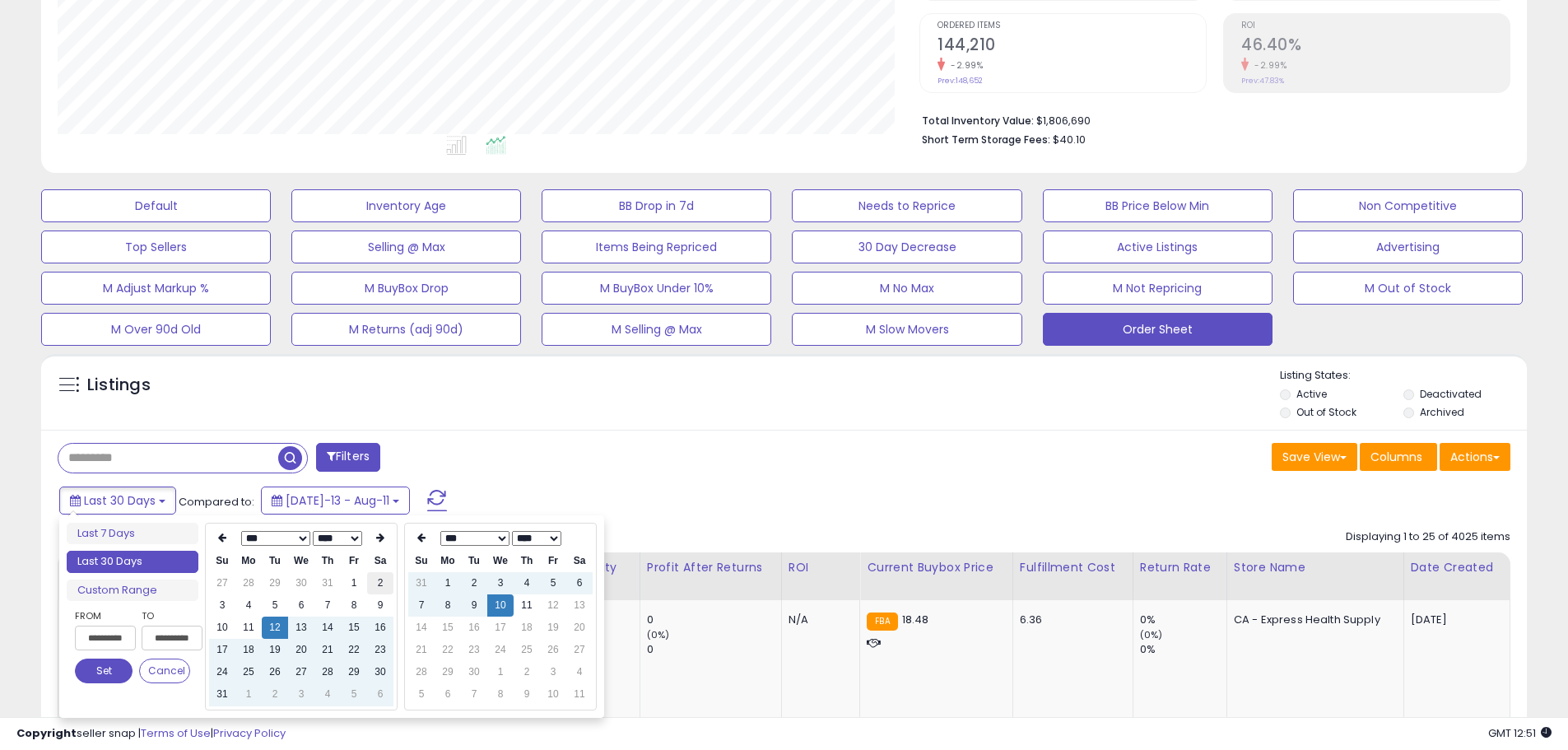
type input "**********"
click at [378, 579] on td "2" at bounding box center [380, 583] width 26 height 22
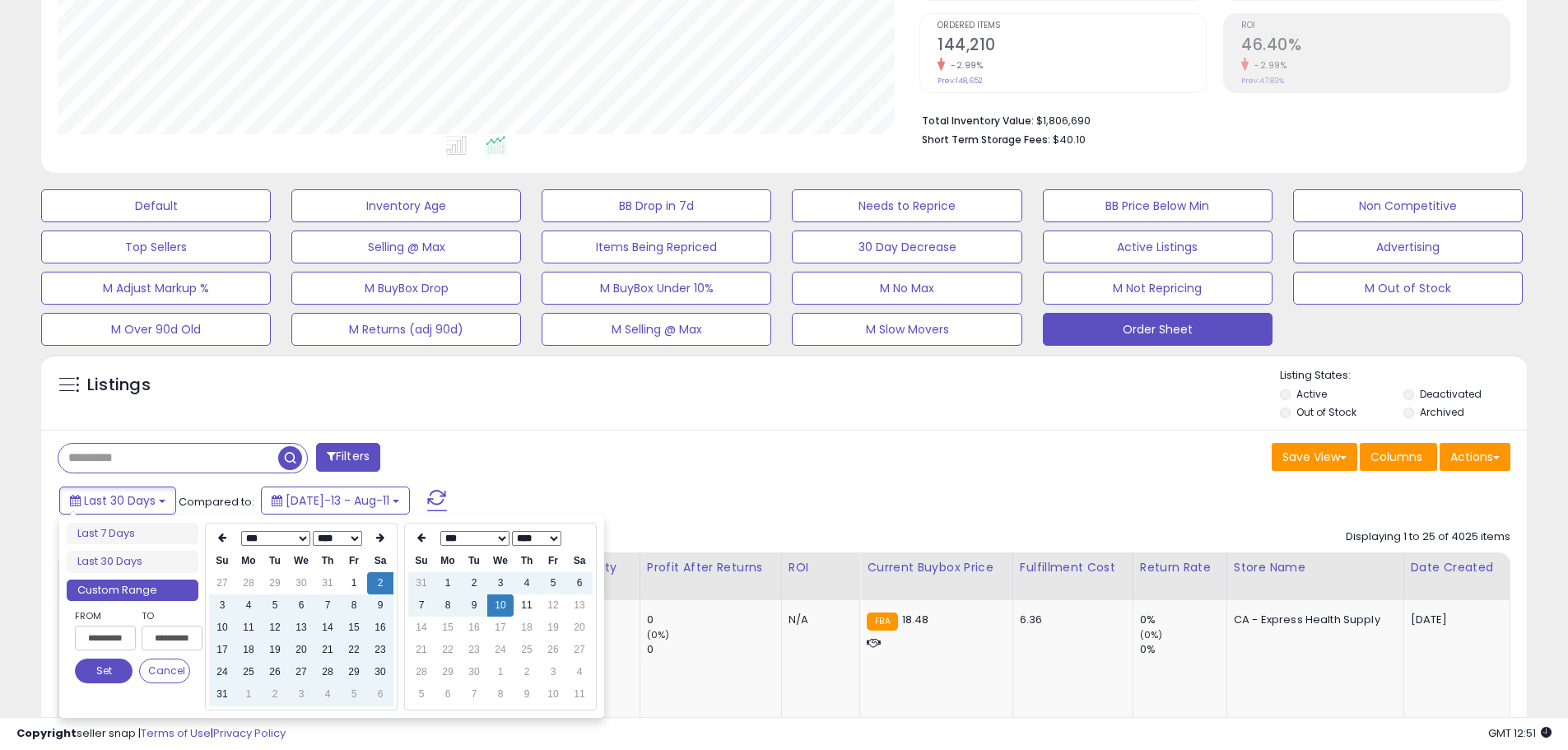
click at [676, 449] on div "Filters" at bounding box center [415, 459] width 739 height 33
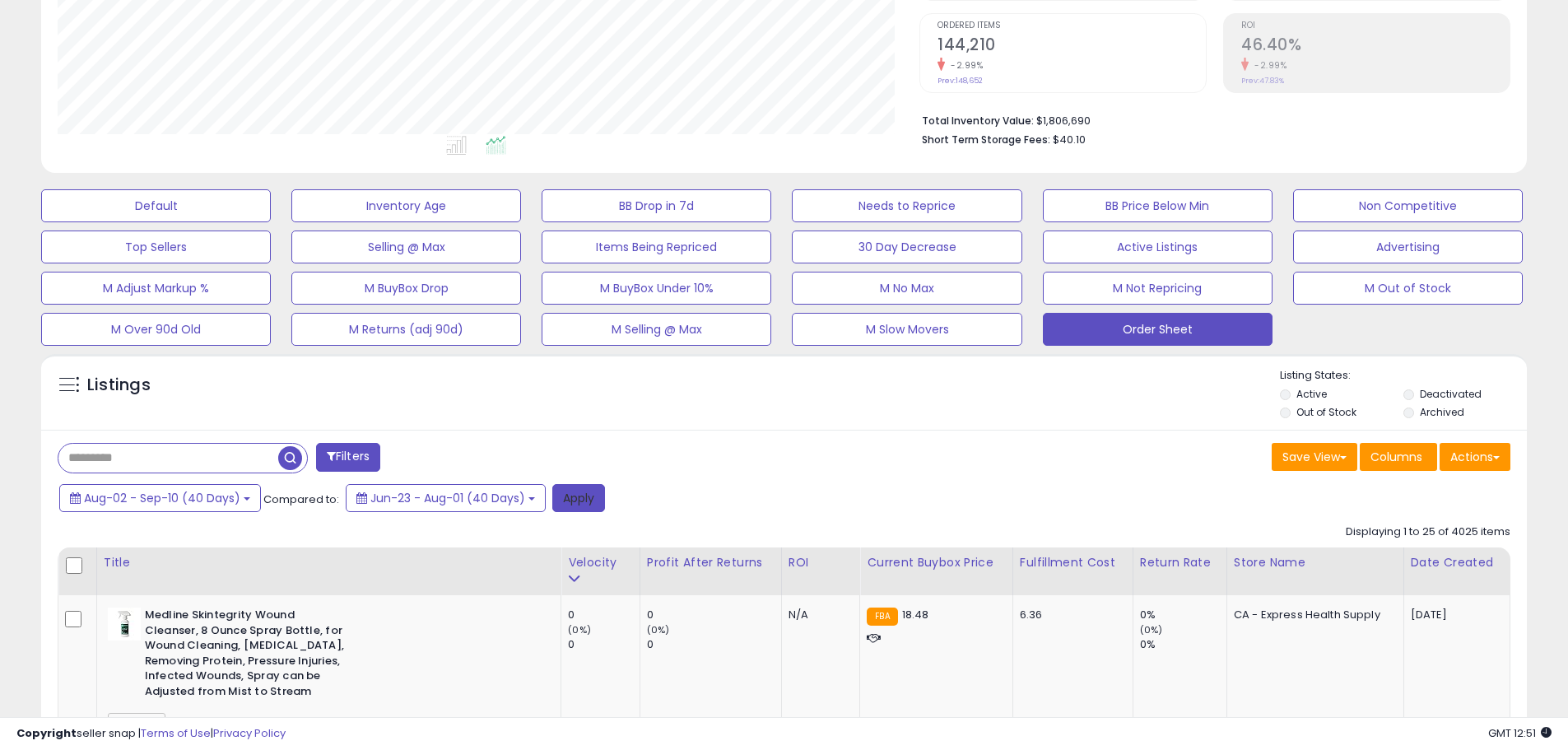
click at [570, 499] on button "Apply" at bounding box center [579, 498] width 53 height 28
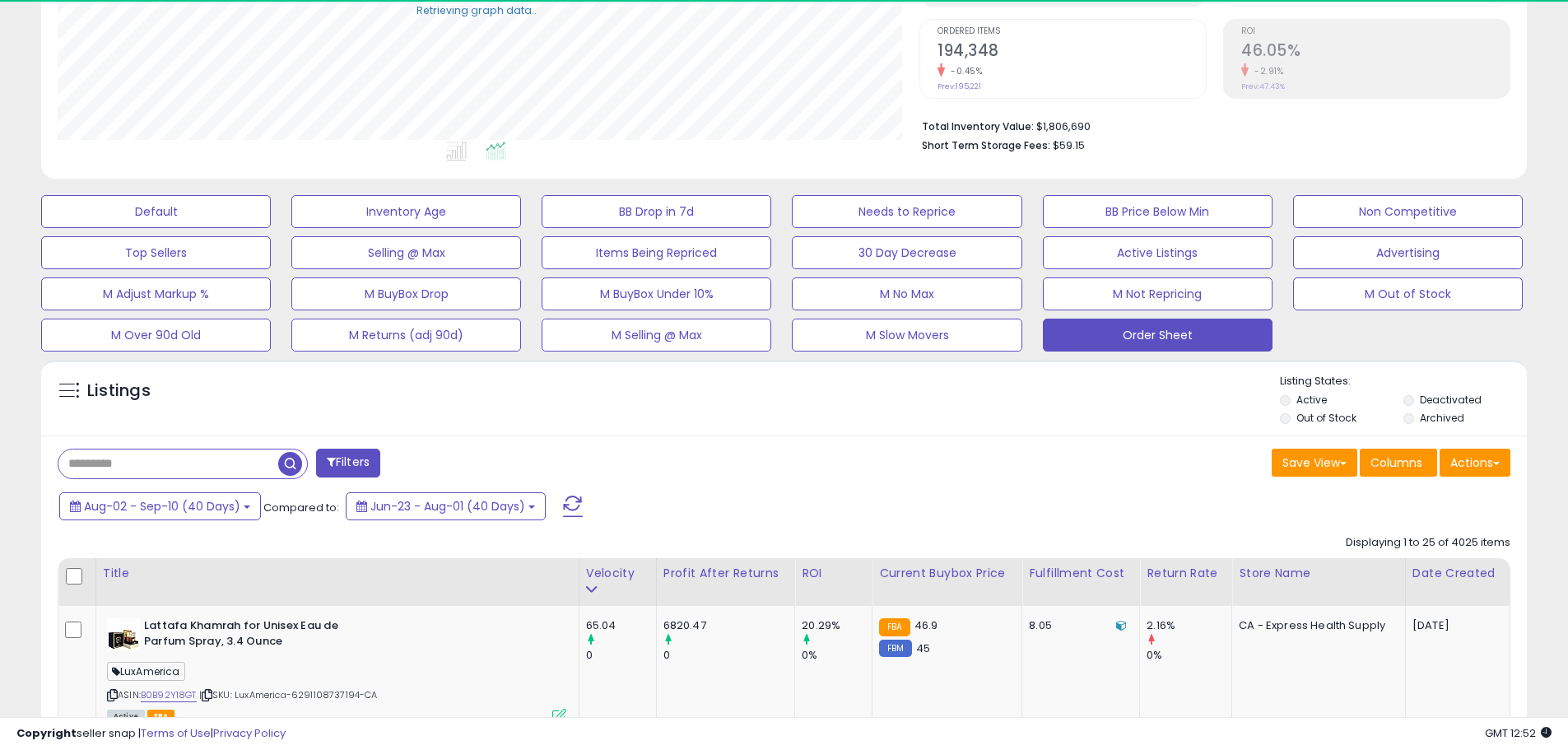
scroll to position [822794, 822097]
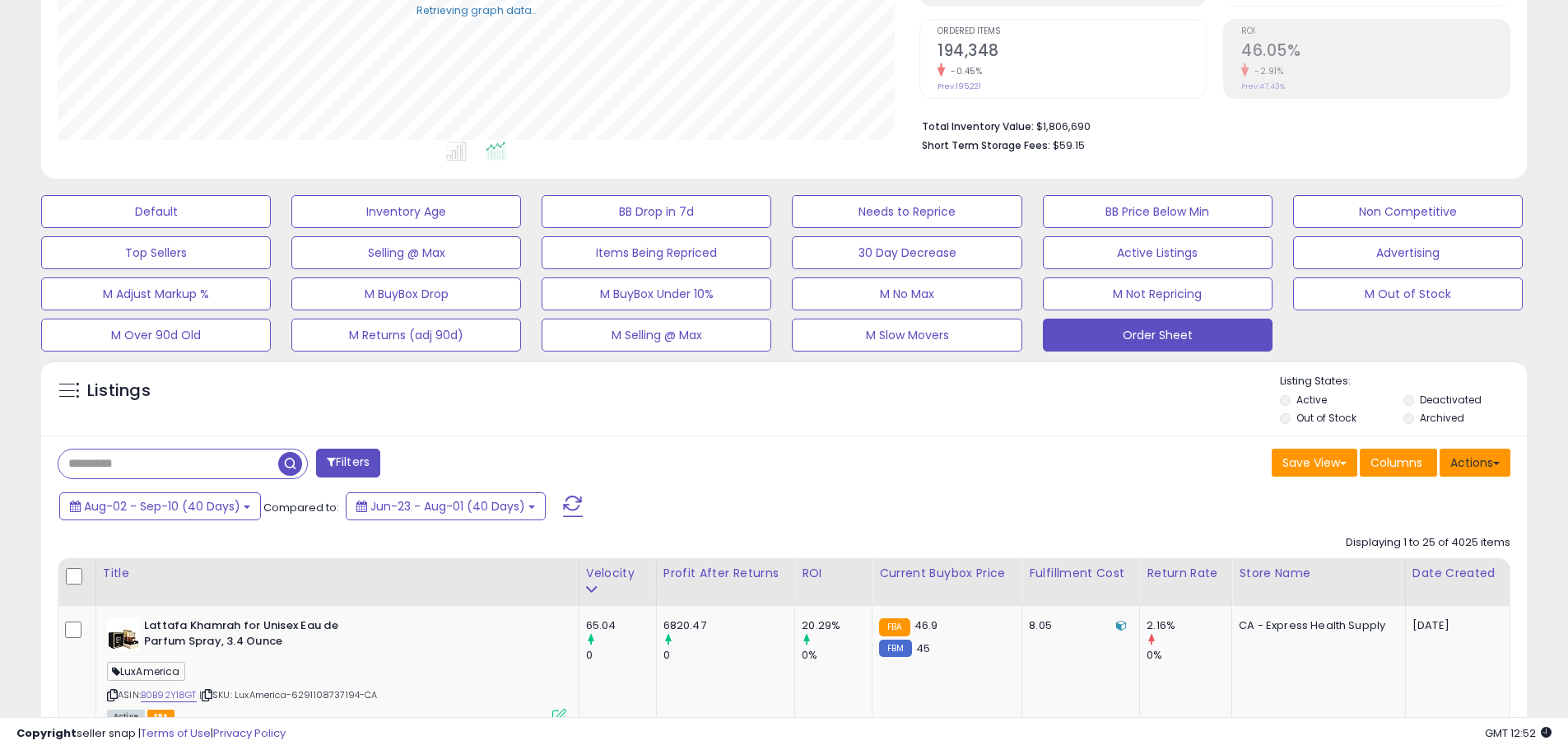
click at [1463, 462] on button "Actions" at bounding box center [1475, 463] width 71 height 28
click at [1429, 530] on link "Export Visible Columns" at bounding box center [1407, 538] width 180 height 26
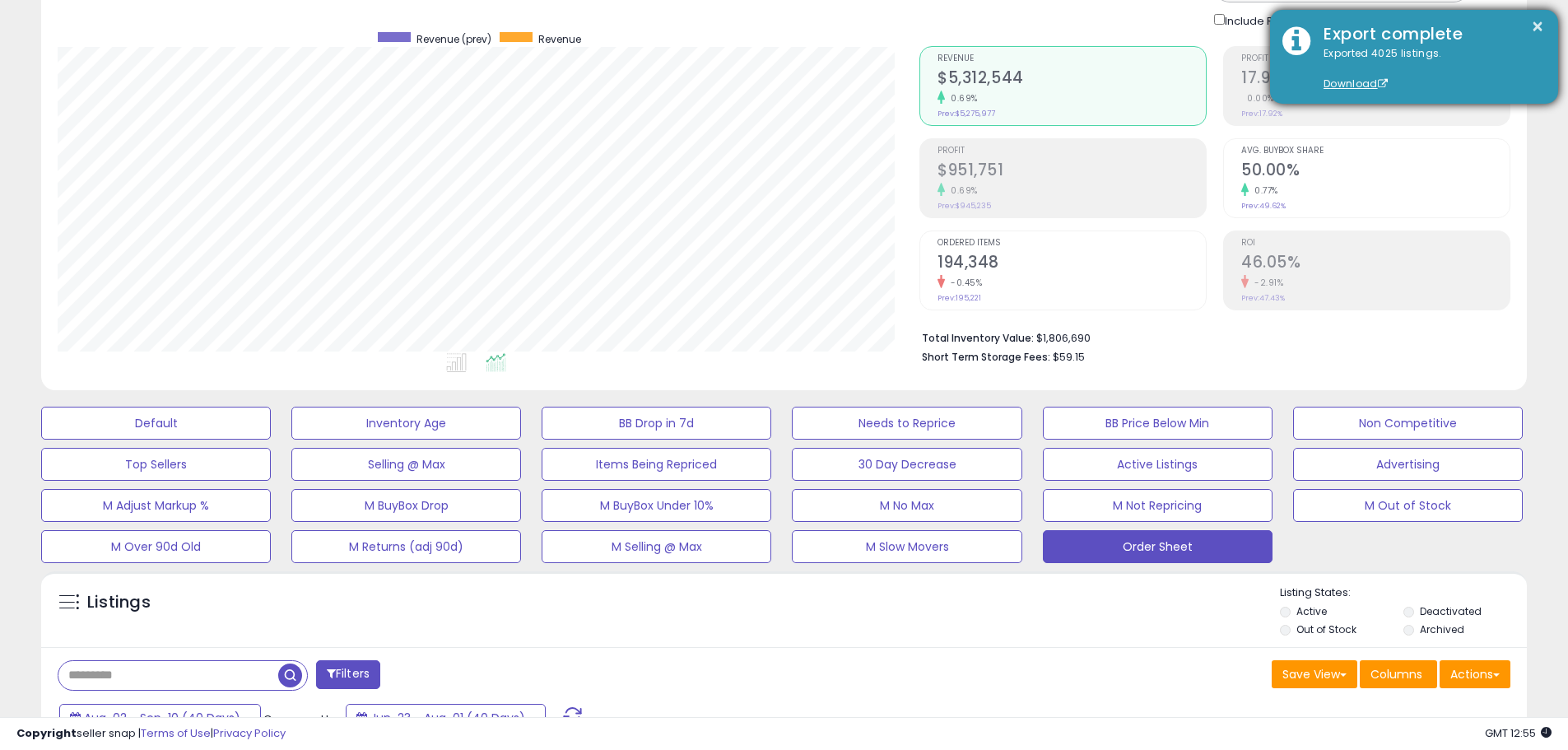
scroll to position [77, 0]
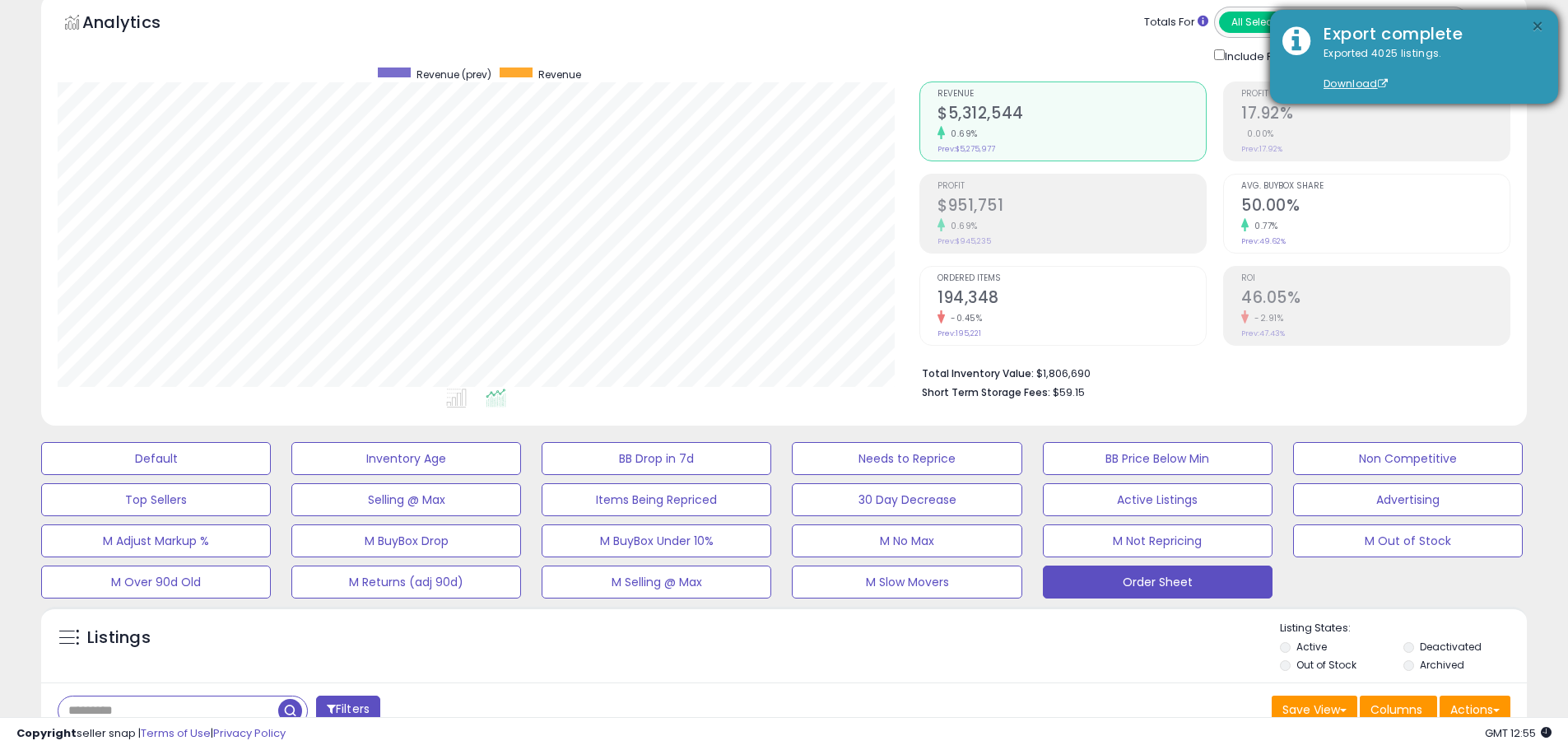
click at [1543, 27] on button "×" at bounding box center [1538, 26] width 13 height 21
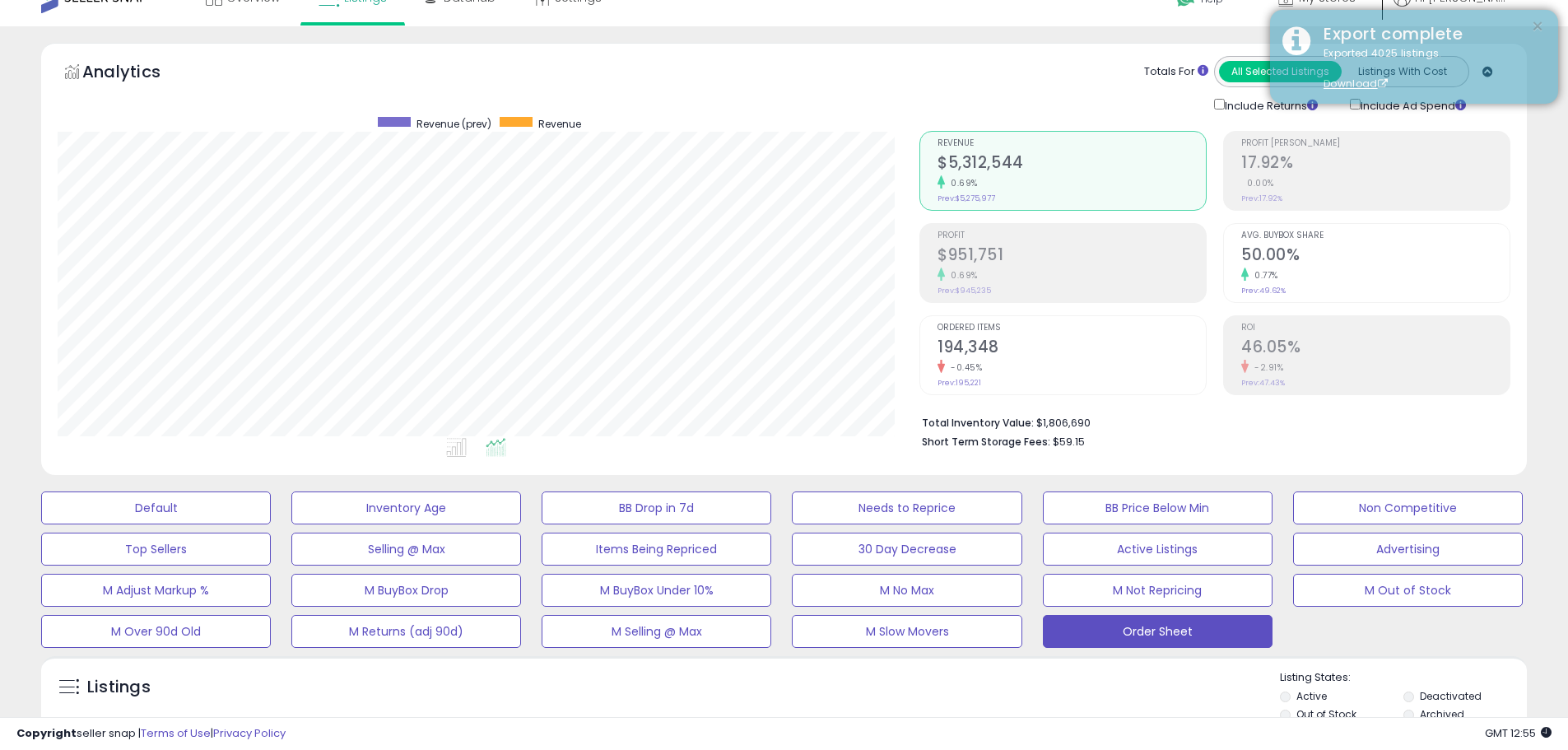
scroll to position [0, 0]
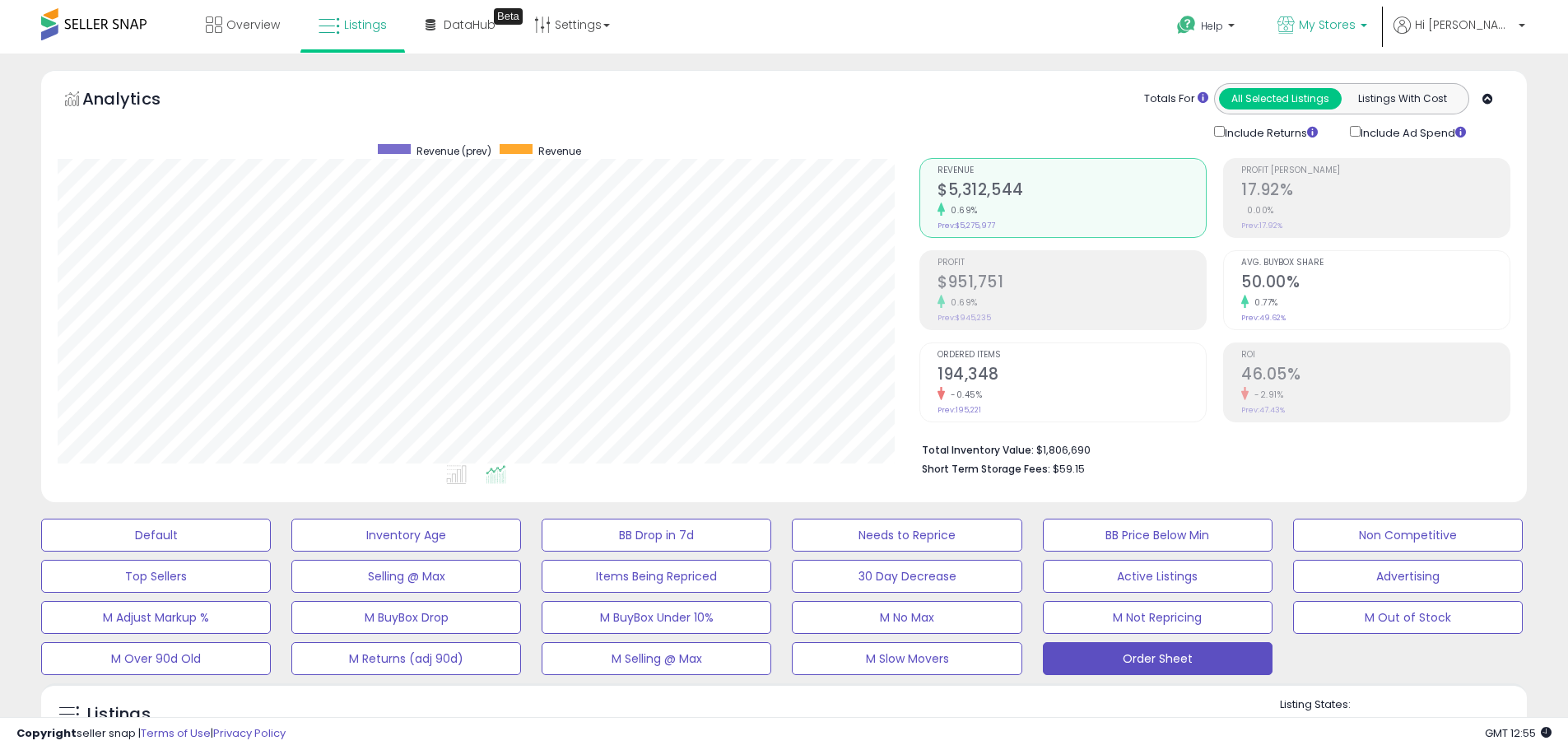
click at [1380, 15] on link "My Stores" at bounding box center [1322, 26] width 114 height 54
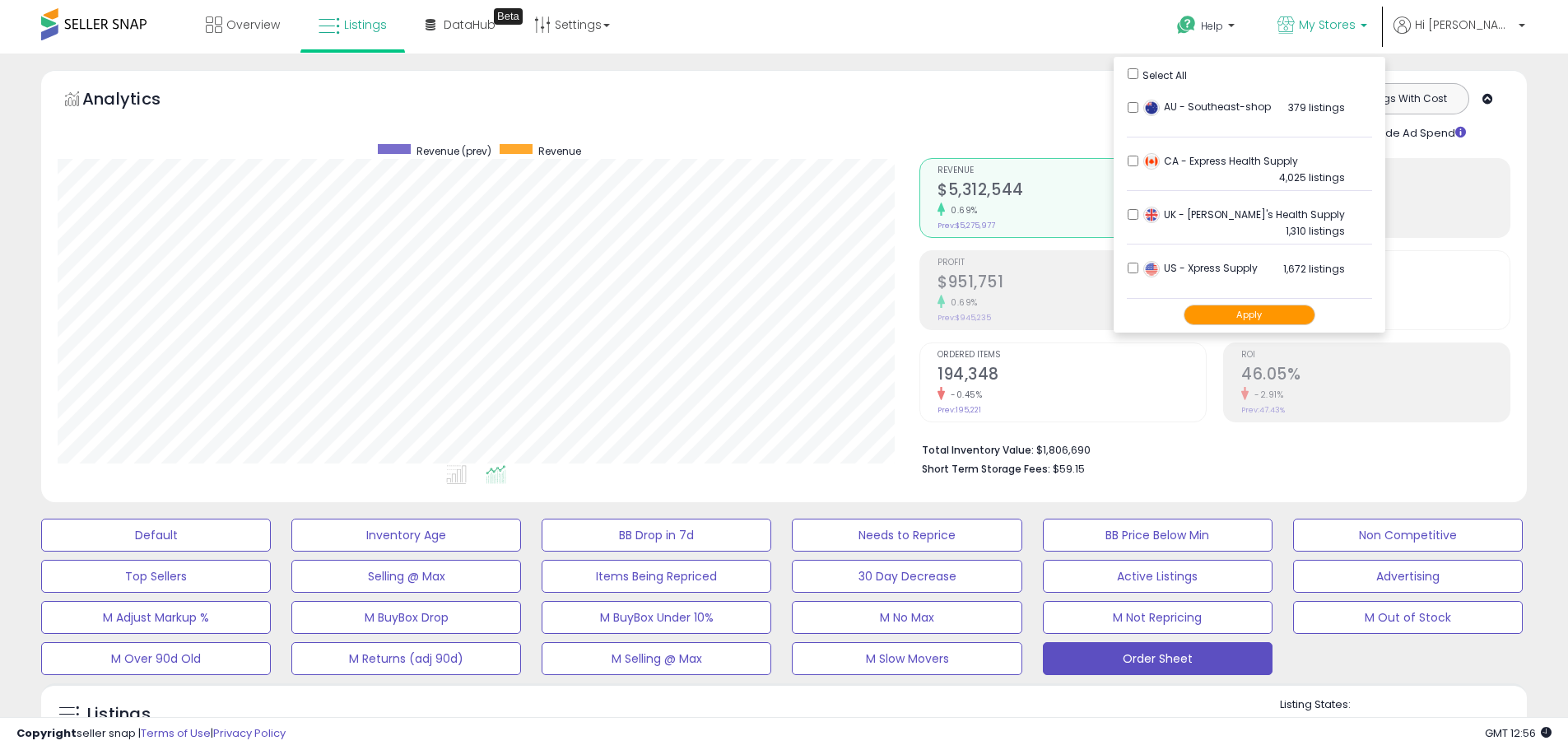
click at [1253, 315] on button "Apply" at bounding box center [1249, 314] width 132 height 21
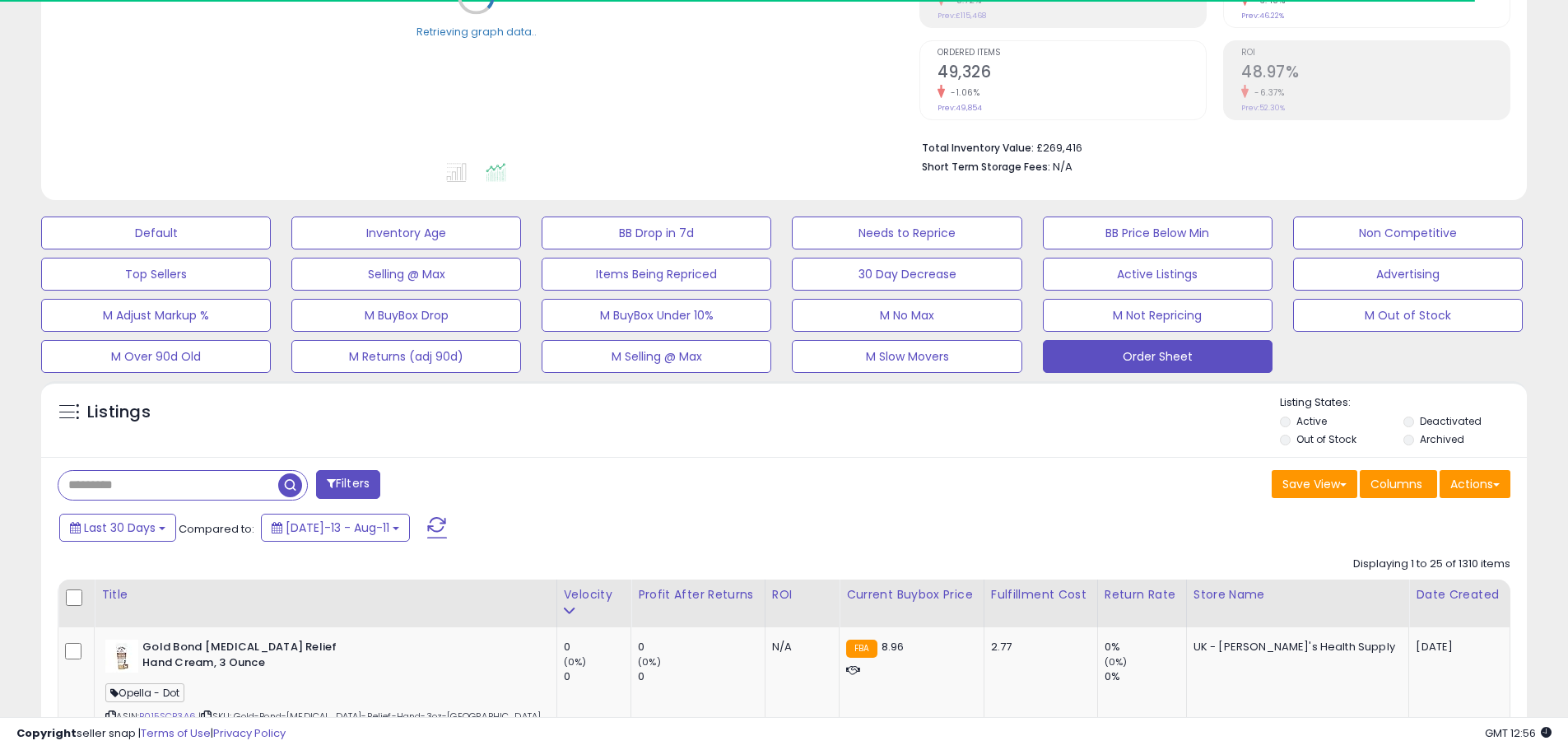
scroll to position [412, 0]
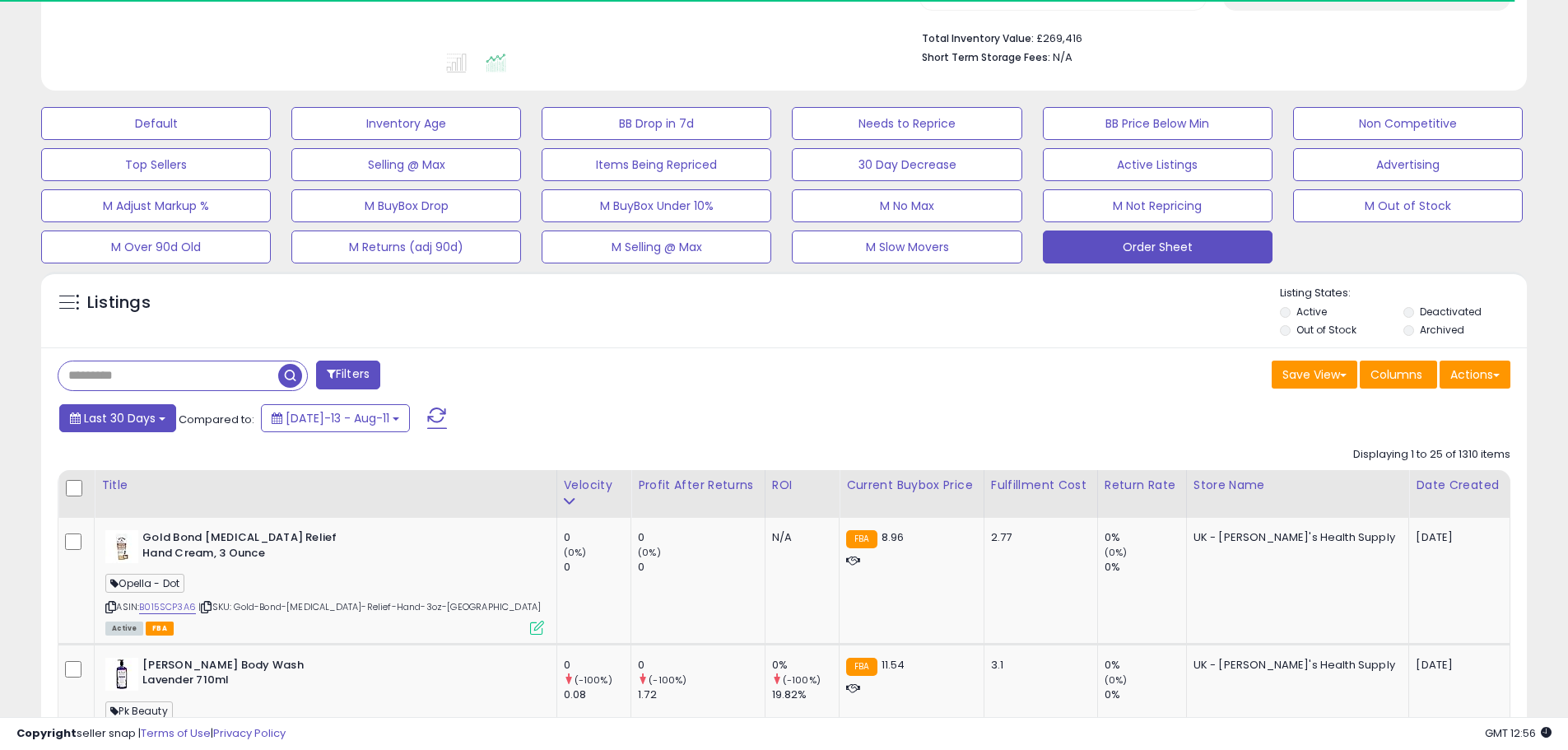
click at [142, 415] on span "Last 30 Days" at bounding box center [119, 418] width 72 height 16
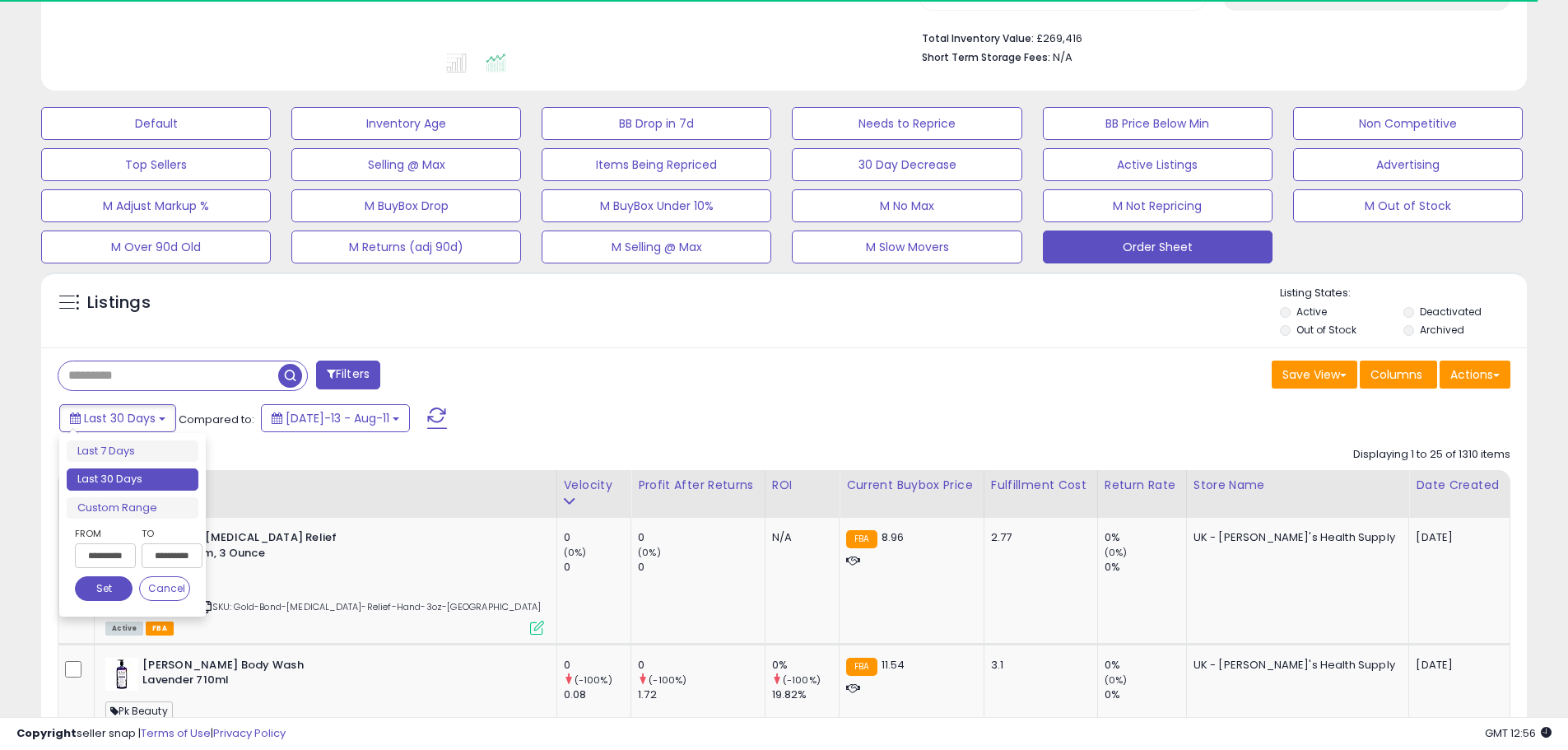
click at [111, 552] on input "**********" at bounding box center [105, 556] width 61 height 25
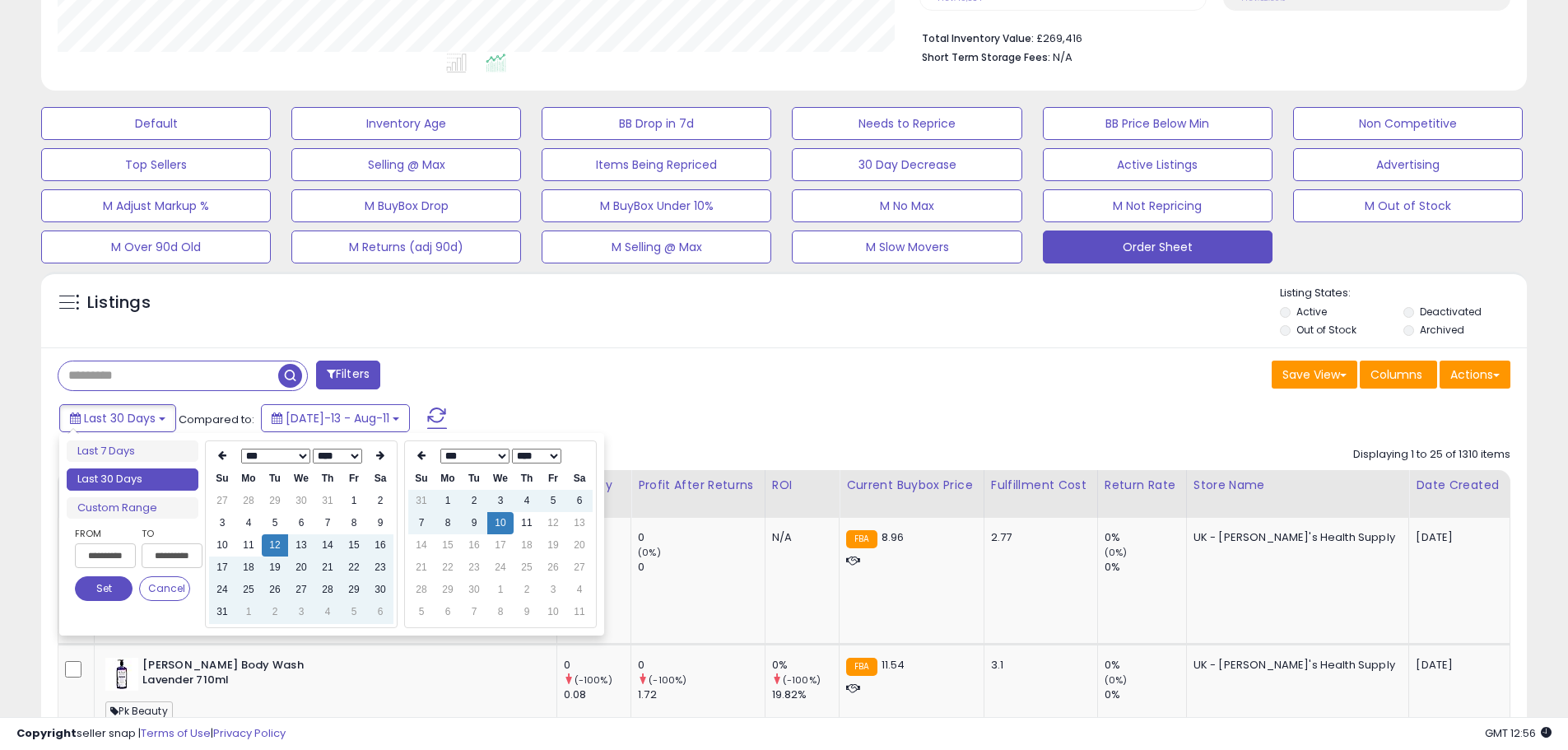
scroll to position [338, 862]
type input "**********"
click at [381, 500] on td "2" at bounding box center [380, 501] width 26 height 22
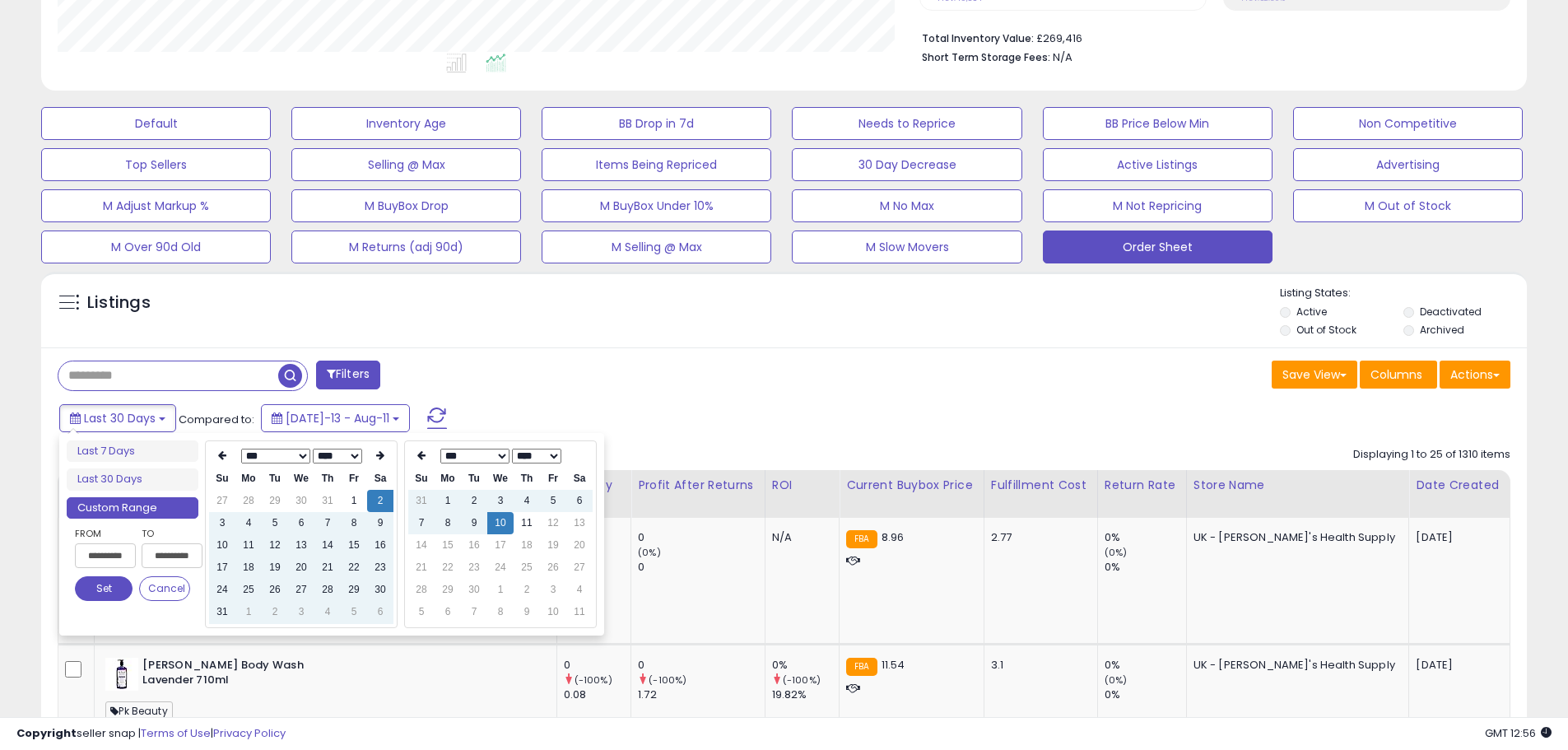
click at [630, 384] on div "Filters" at bounding box center [415, 377] width 739 height 33
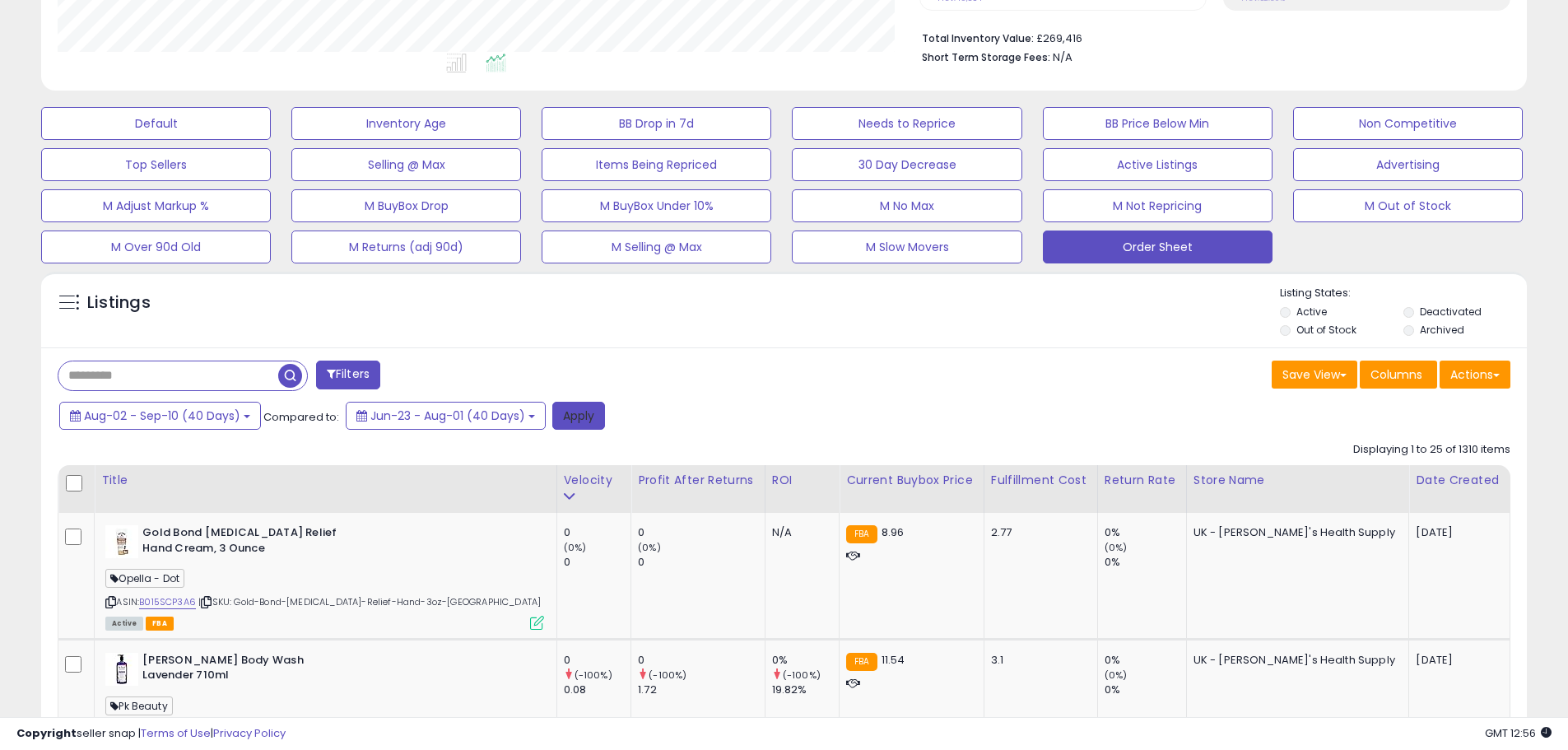
click at [578, 413] on button "Apply" at bounding box center [579, 416] width 53 height 28
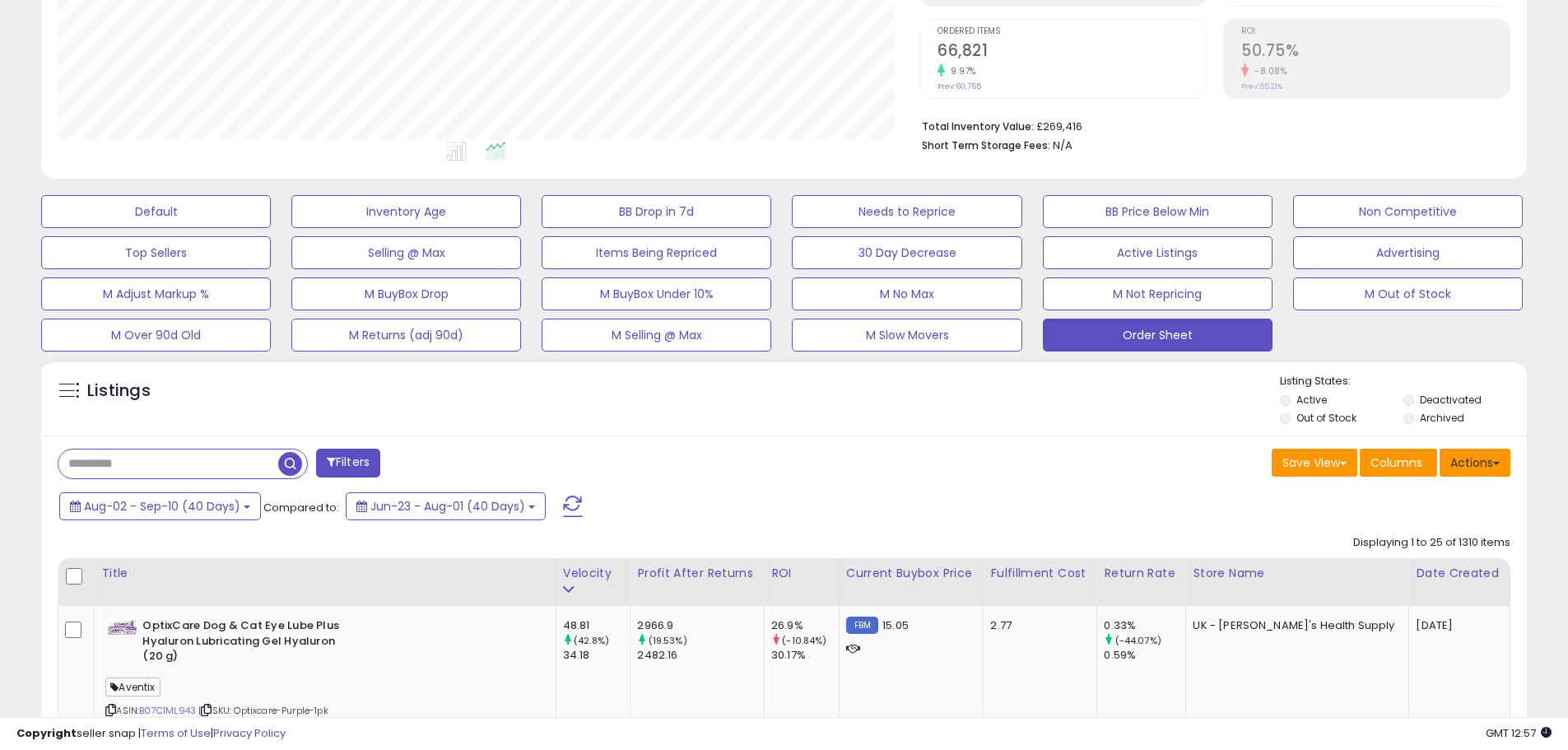
click at [1492, 458] on button "Actions" at bounding box center [1475, 463] width 71 height 28
click at [1457, 535] on link "Export Visible Columns" at bounding box center [1407, 538] width 180 height 26
